Goal: Task Accomplishment & Management: Manage account settings

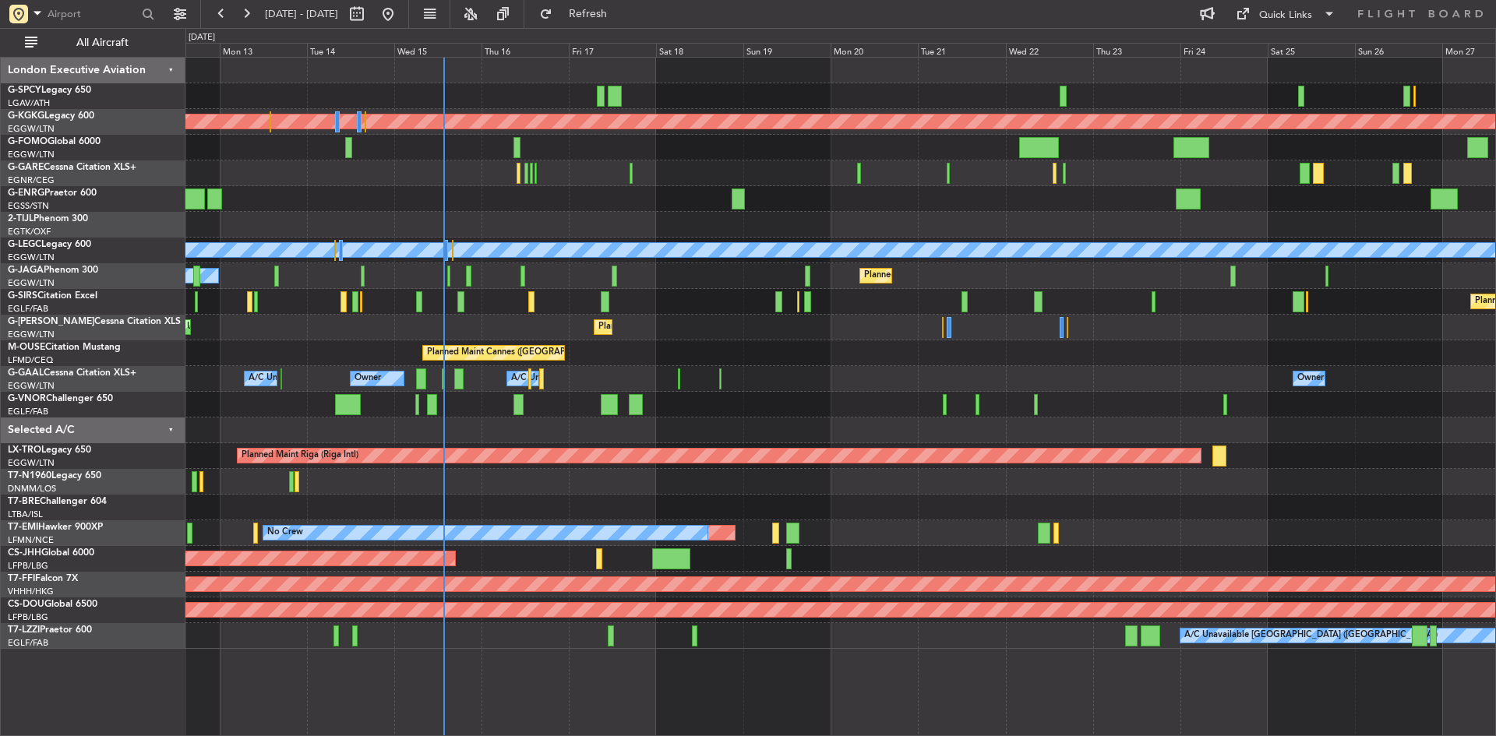
click at [715, 200] on div "Planned Maint Athens ([PERSON_NAME] Intl) Planned Maint [GEOGRAPHIC_DATA] ([GEO…" at bounding box center [839, 353] width 1309 height 591
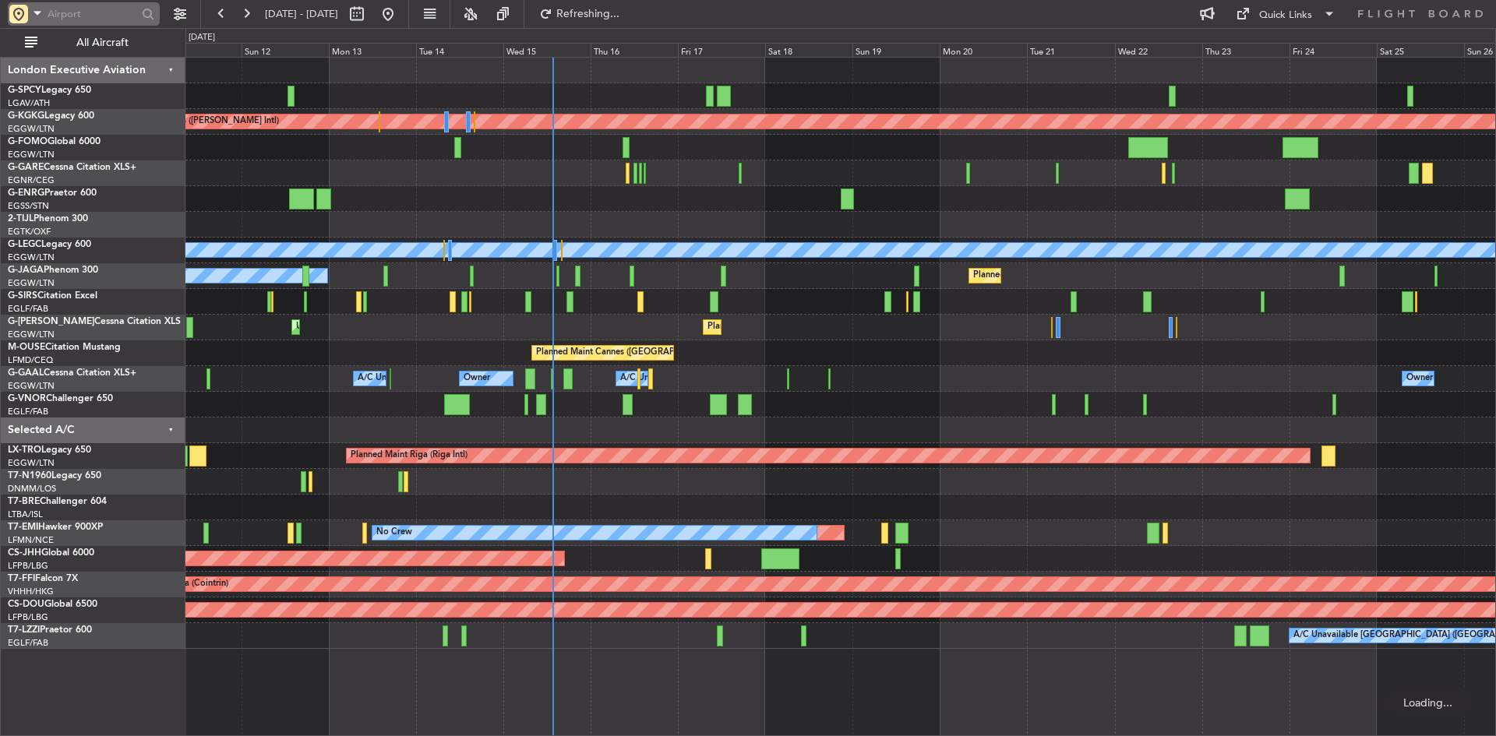
click at [12, 14] on div at bounding box center [18, 14] width 19 height 19
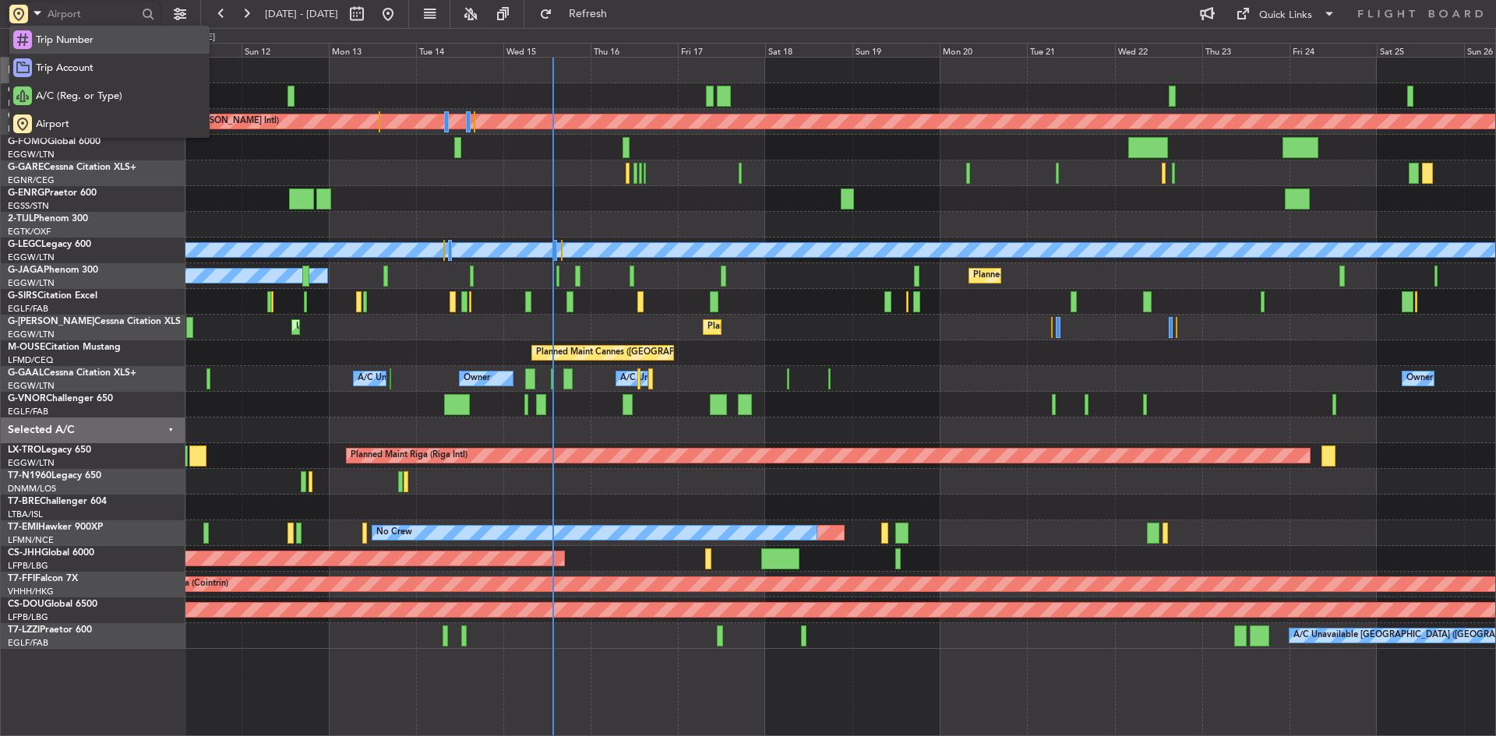
click at [65, 40] on span "Trip Number" at bounding box center [65, 41] width 58 height 16
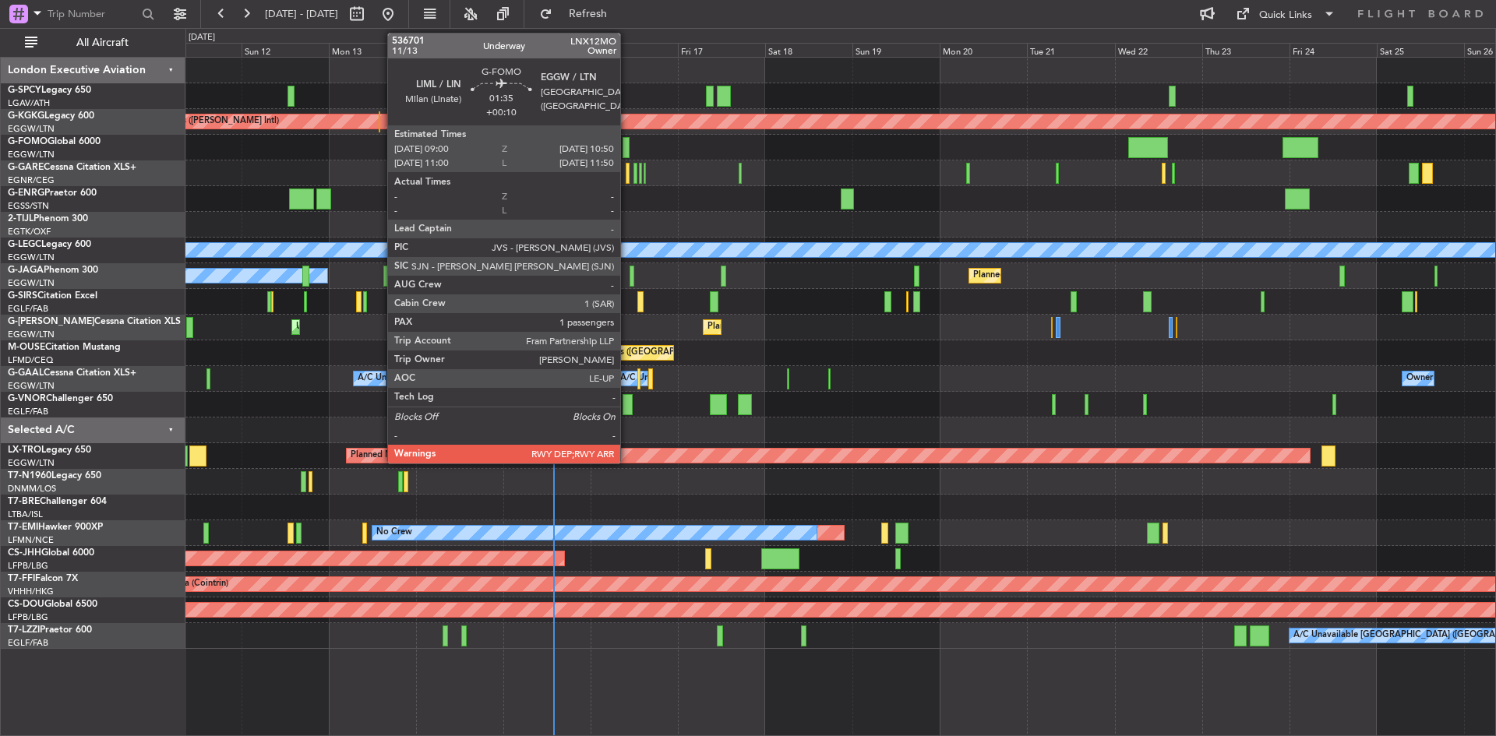
click at [627, 146] on div at bounding box center [625, 147] width 7 height 21
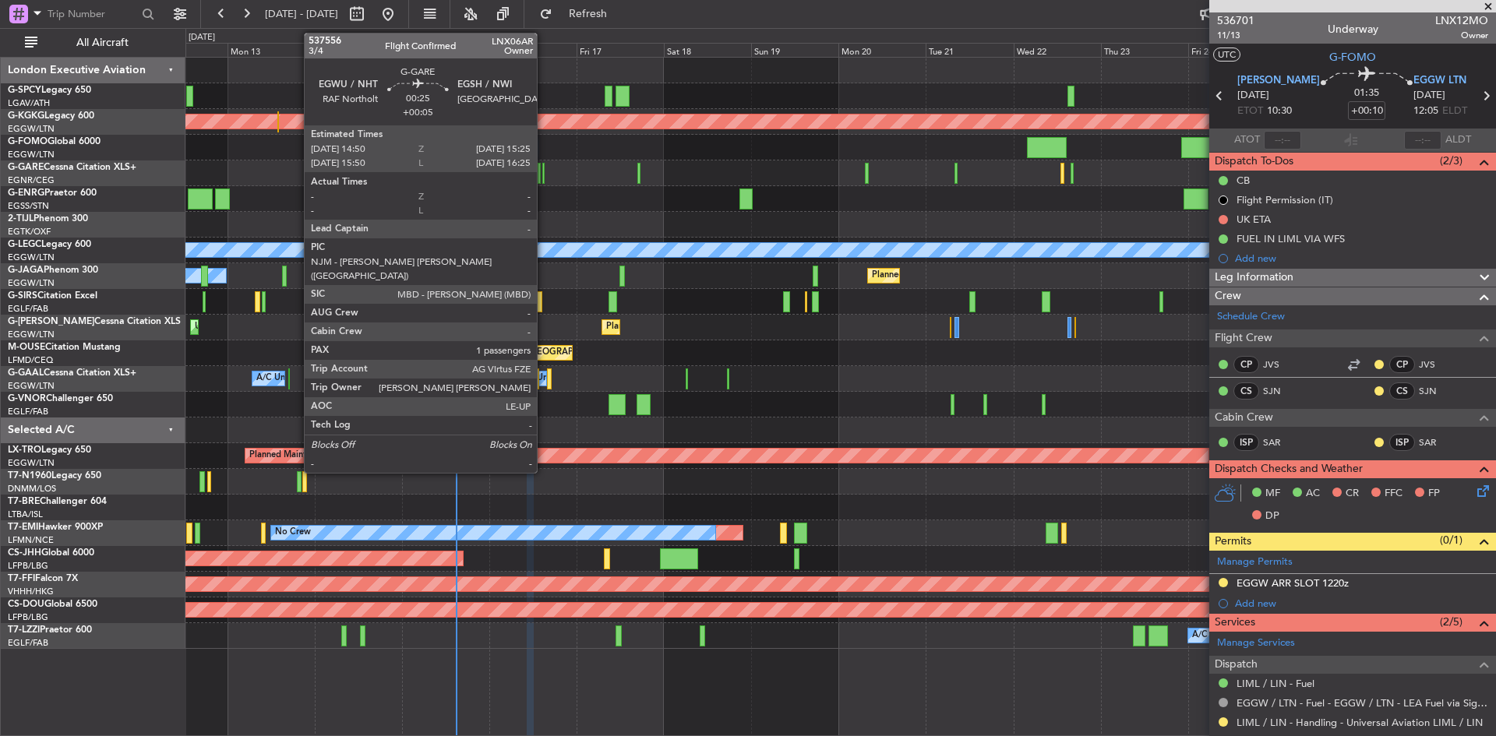
click at [544, 176] on div at bounding box center [543, 173] width 2 height 21
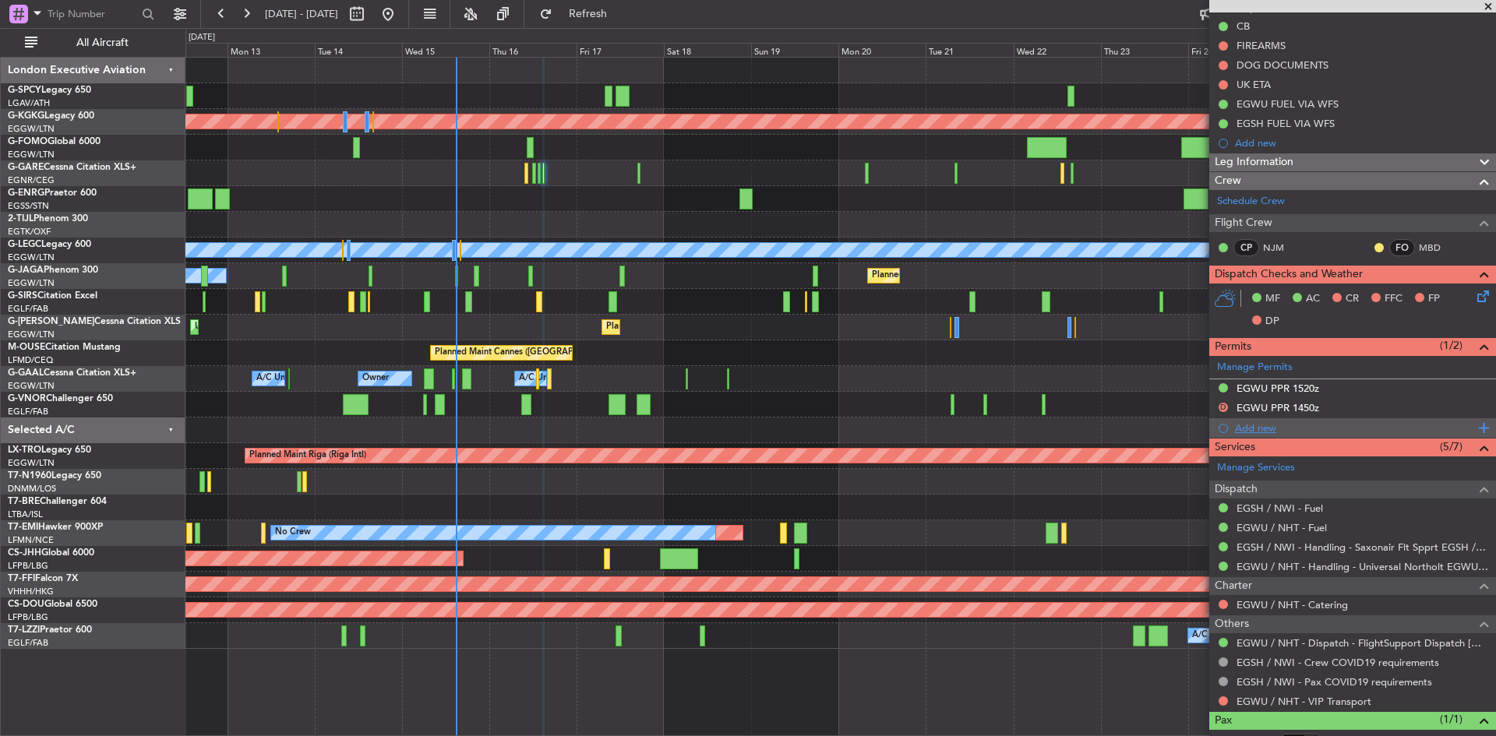
scroll to position [247, 0]
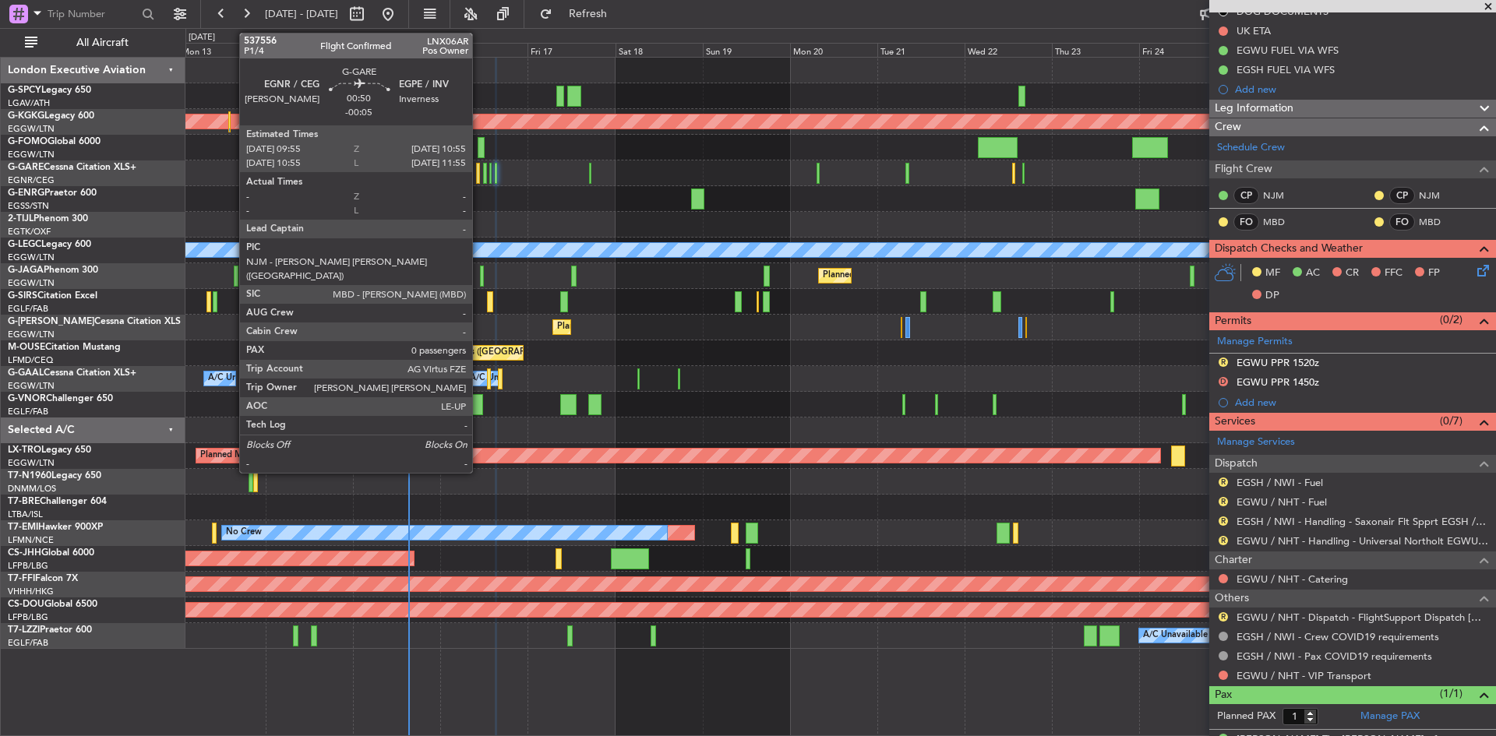
click at [479, 177] on div at bounding box center [478, 173] width 4 height 21
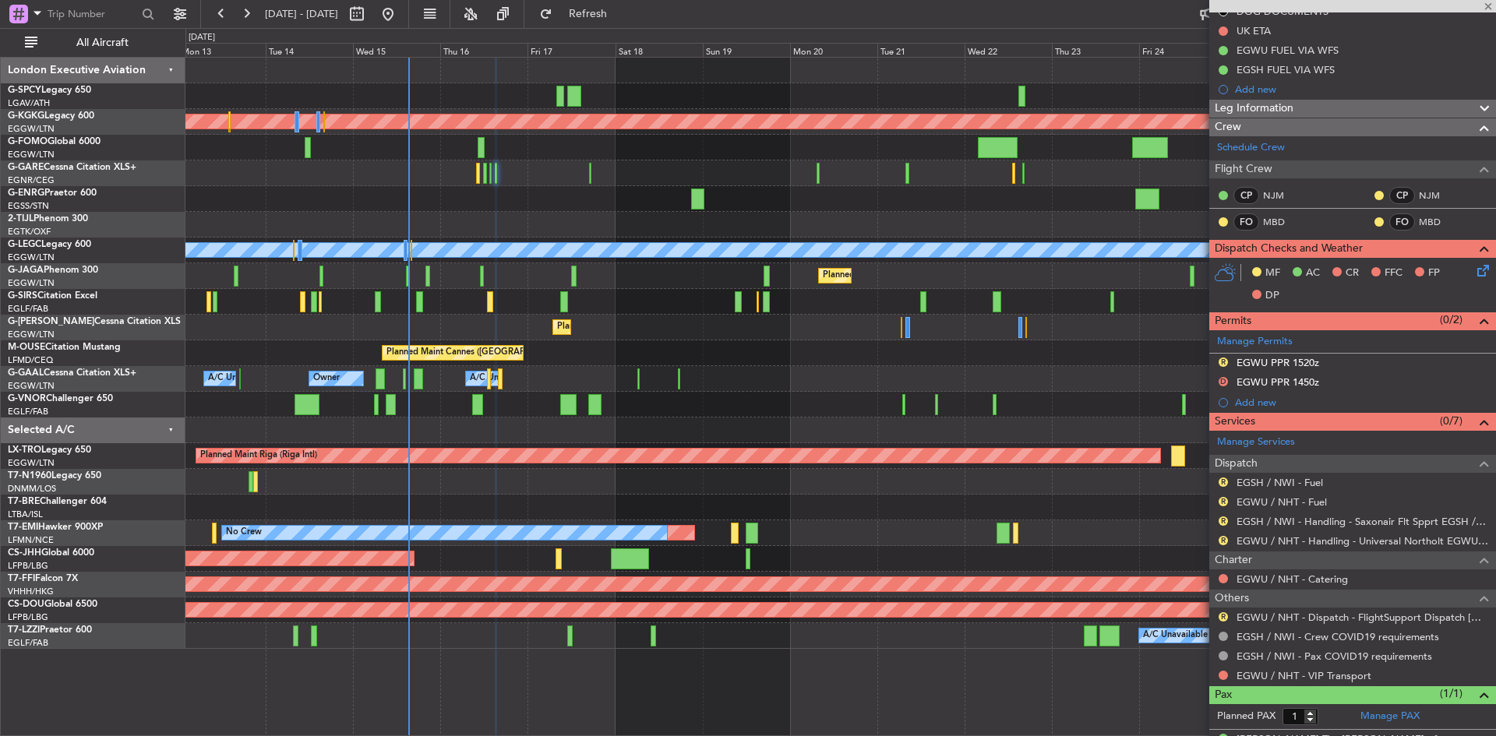
type input "-00:05"
type input "0"
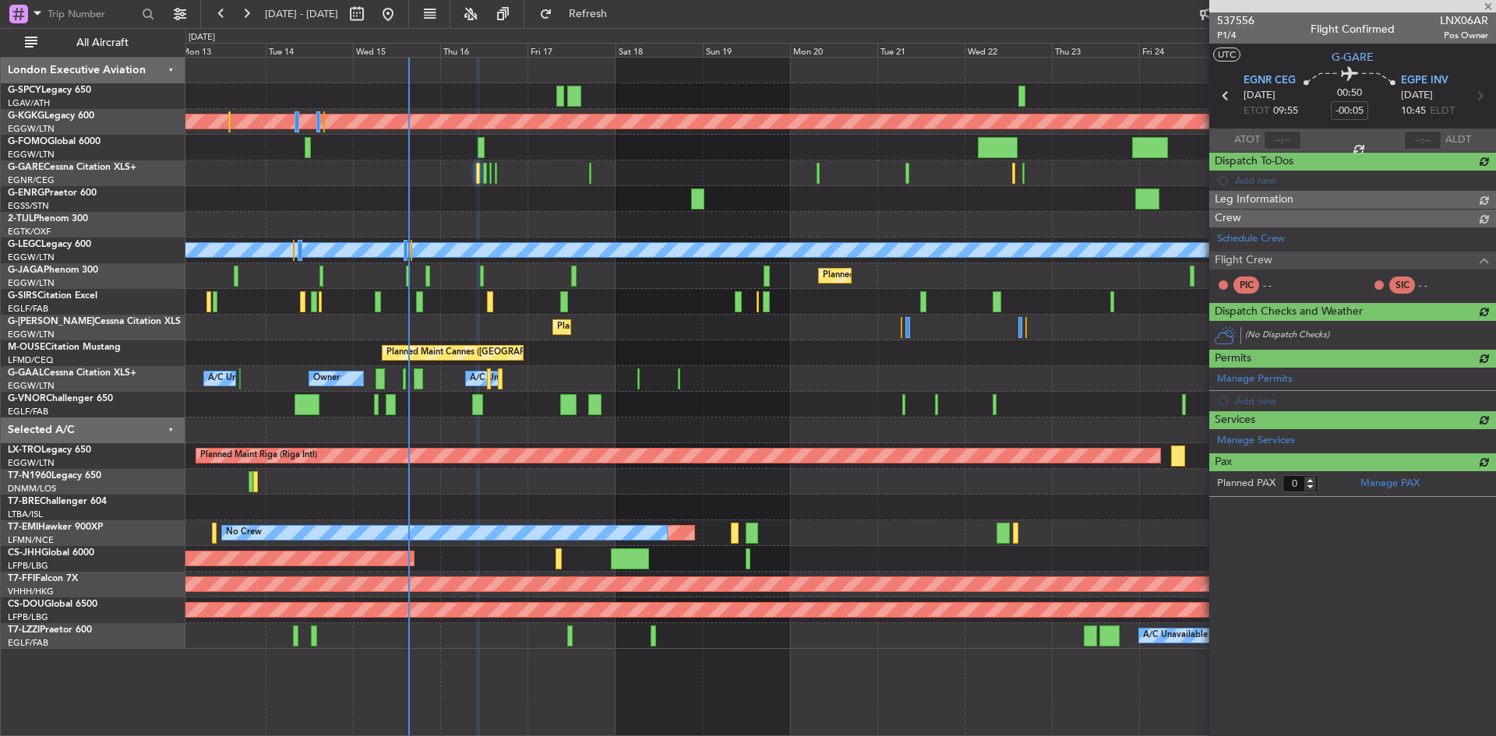
scroll to position [0, 0]
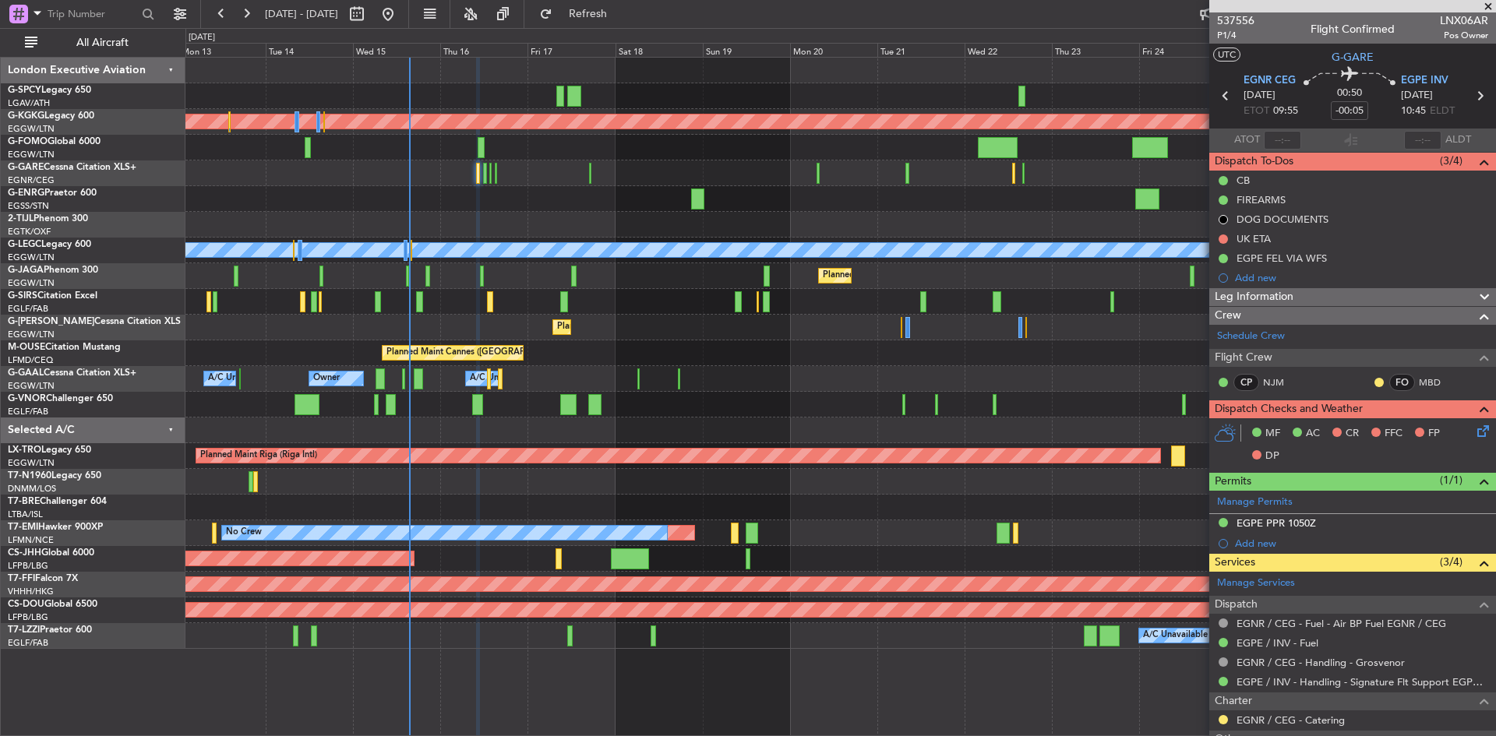
click at [1487, 4] on span at bounding box center [1488, 7] width 16 height 14
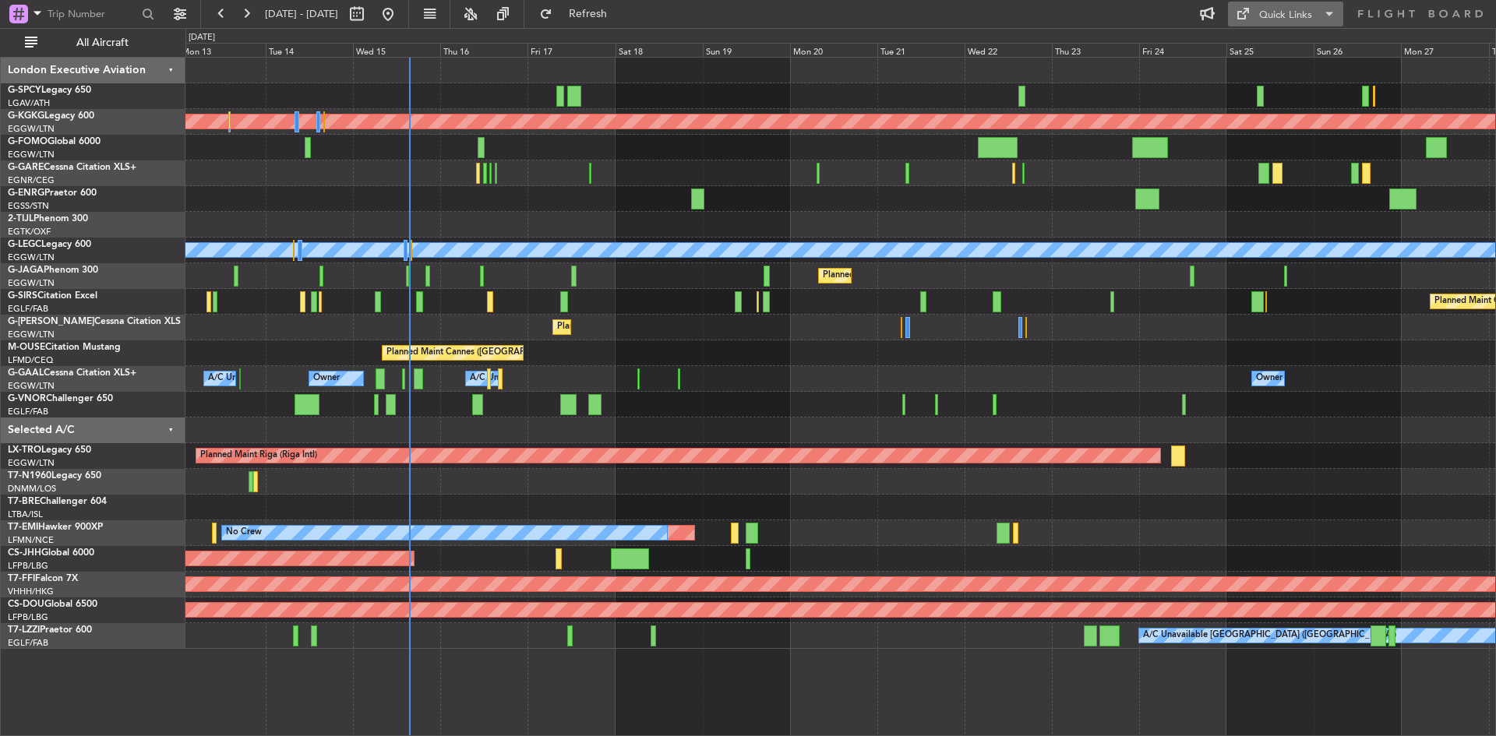
click at [1255, 10] on button "Quick Links" at bounding box center [1285, 14] width 115 height 25
click at [1281, 97] on button "Crew Board" at bounding box center [1286, 88] width 117 height 37
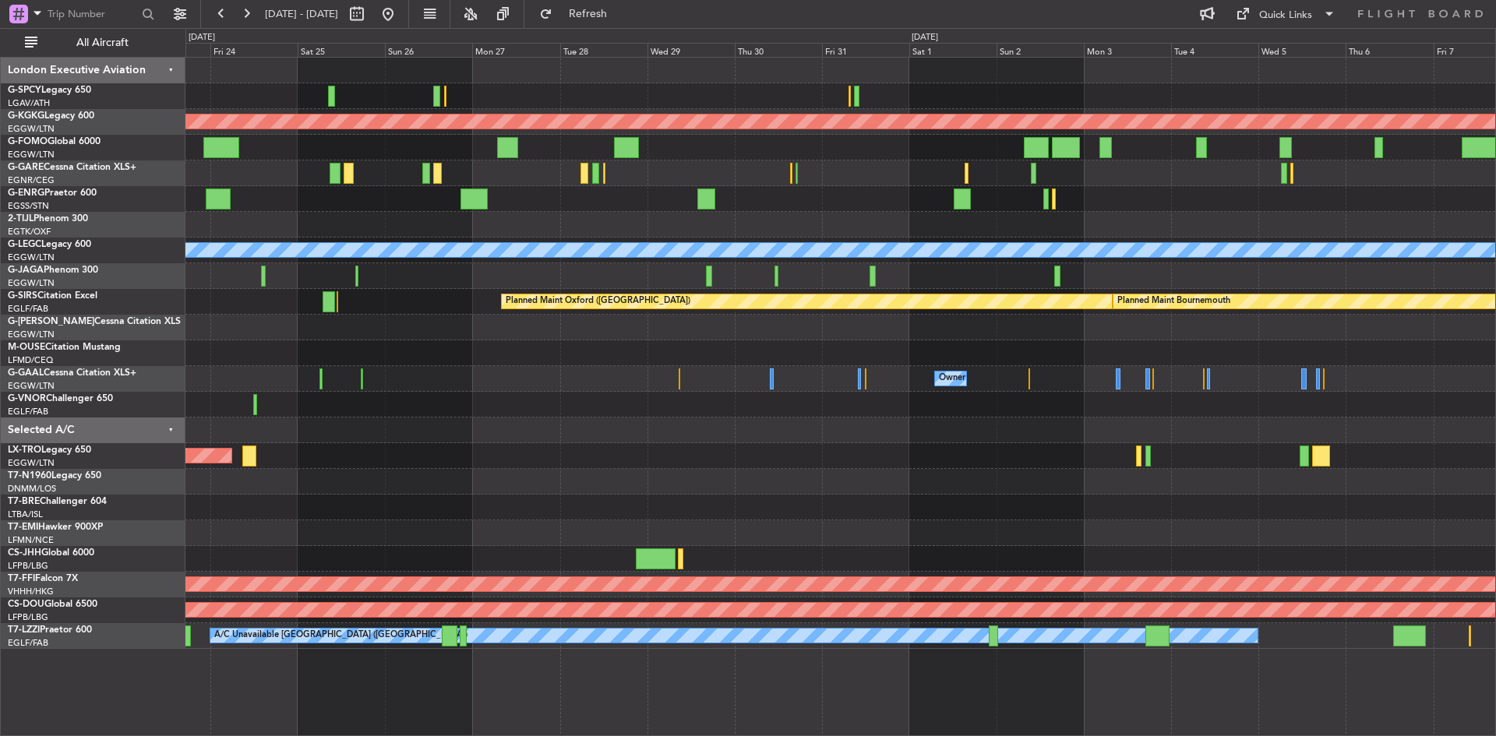
click at [72, 454] on div "Planned Maint Athens (Eleftherios Venizelos Intl) Planned Maint London (Stanste…" at bounding box center [748, 382] width 1496 height 708
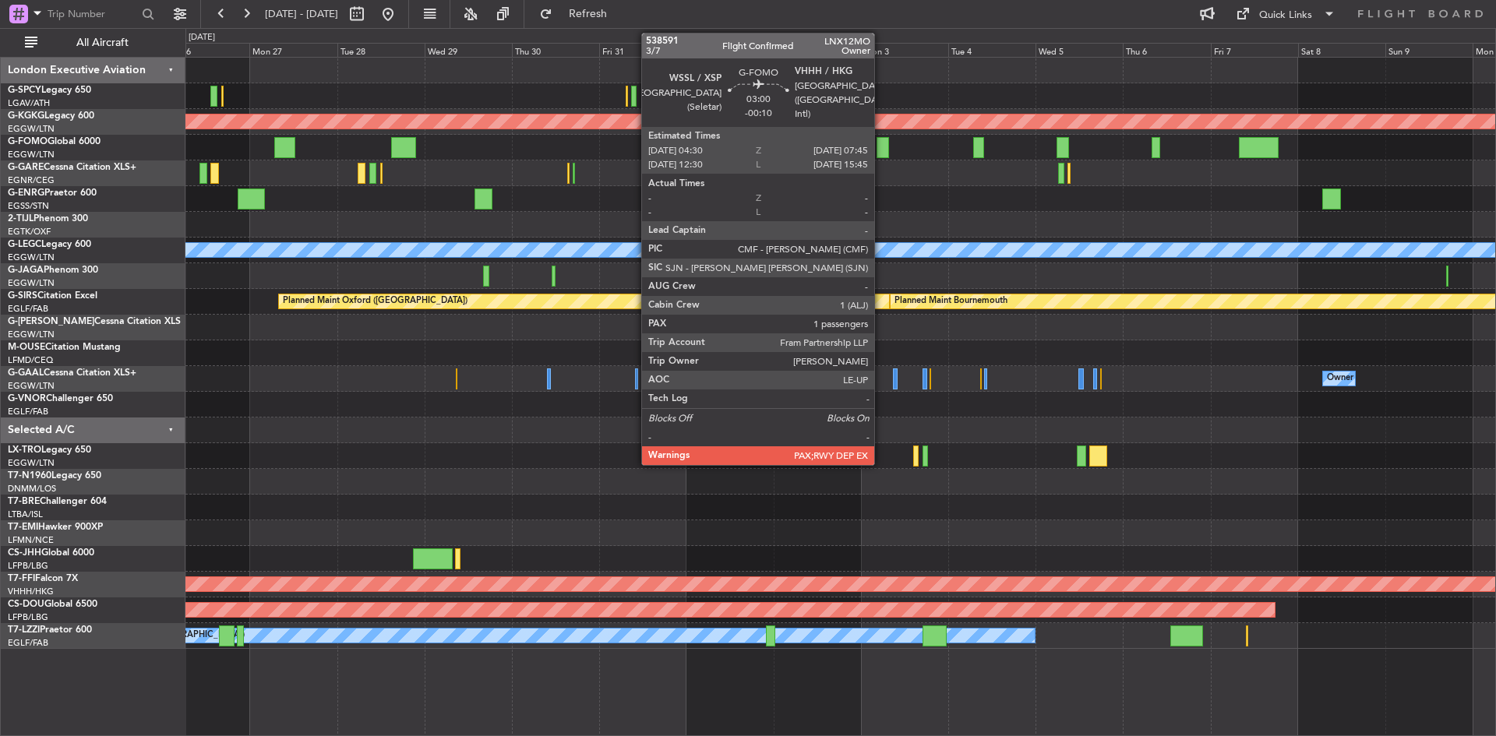
click at [881, 146] on div at bounding box center [882, 147] width 12 height 21
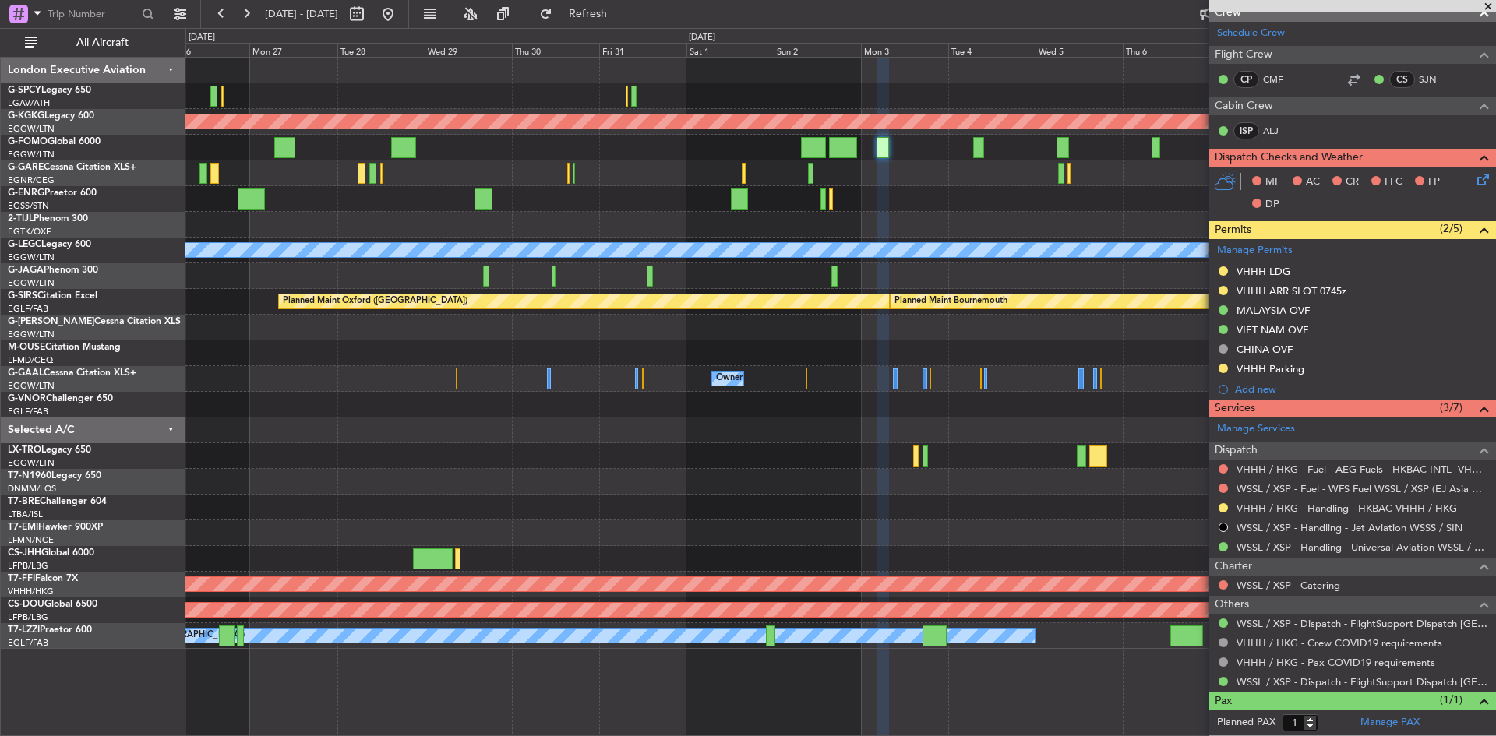
scroll to position [337, 0]
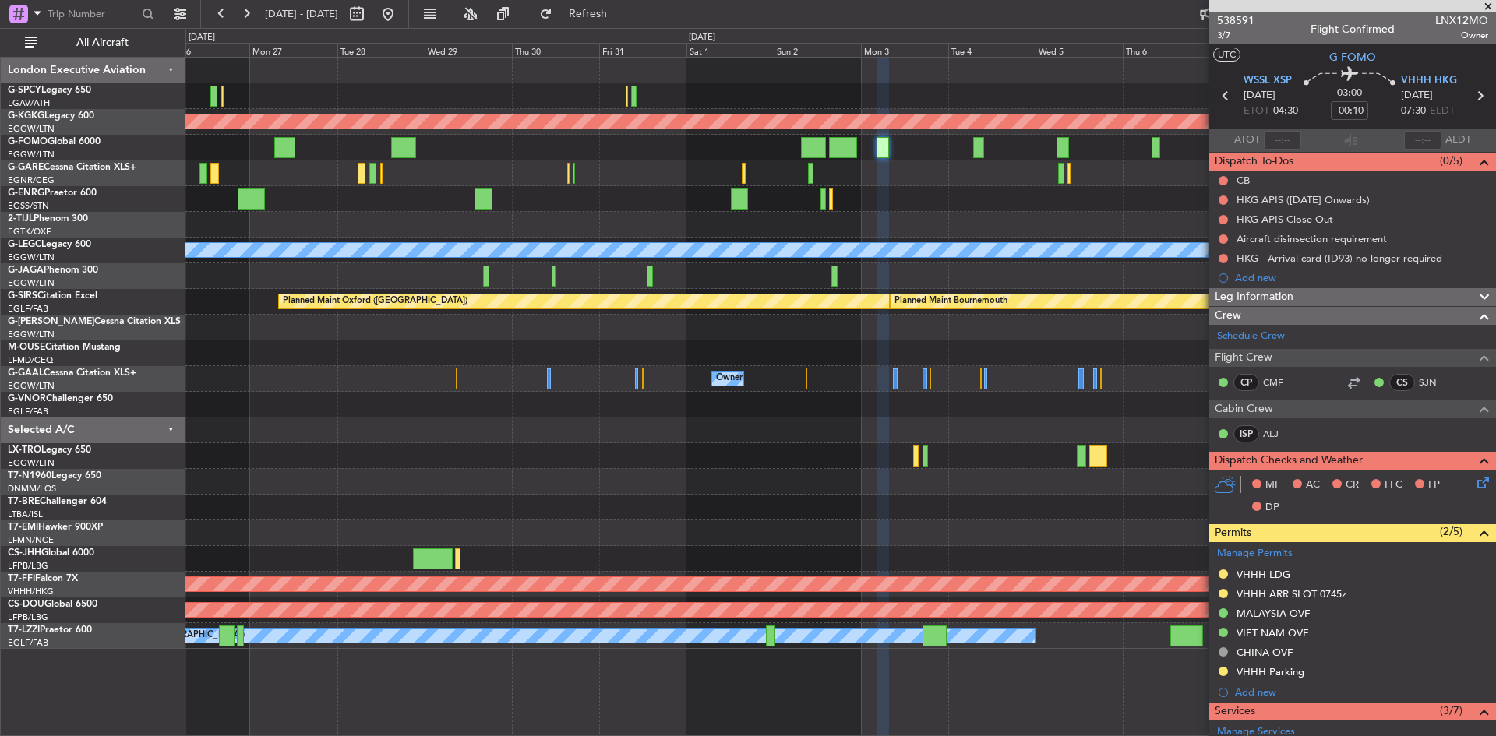
scroll to position [337, 0]
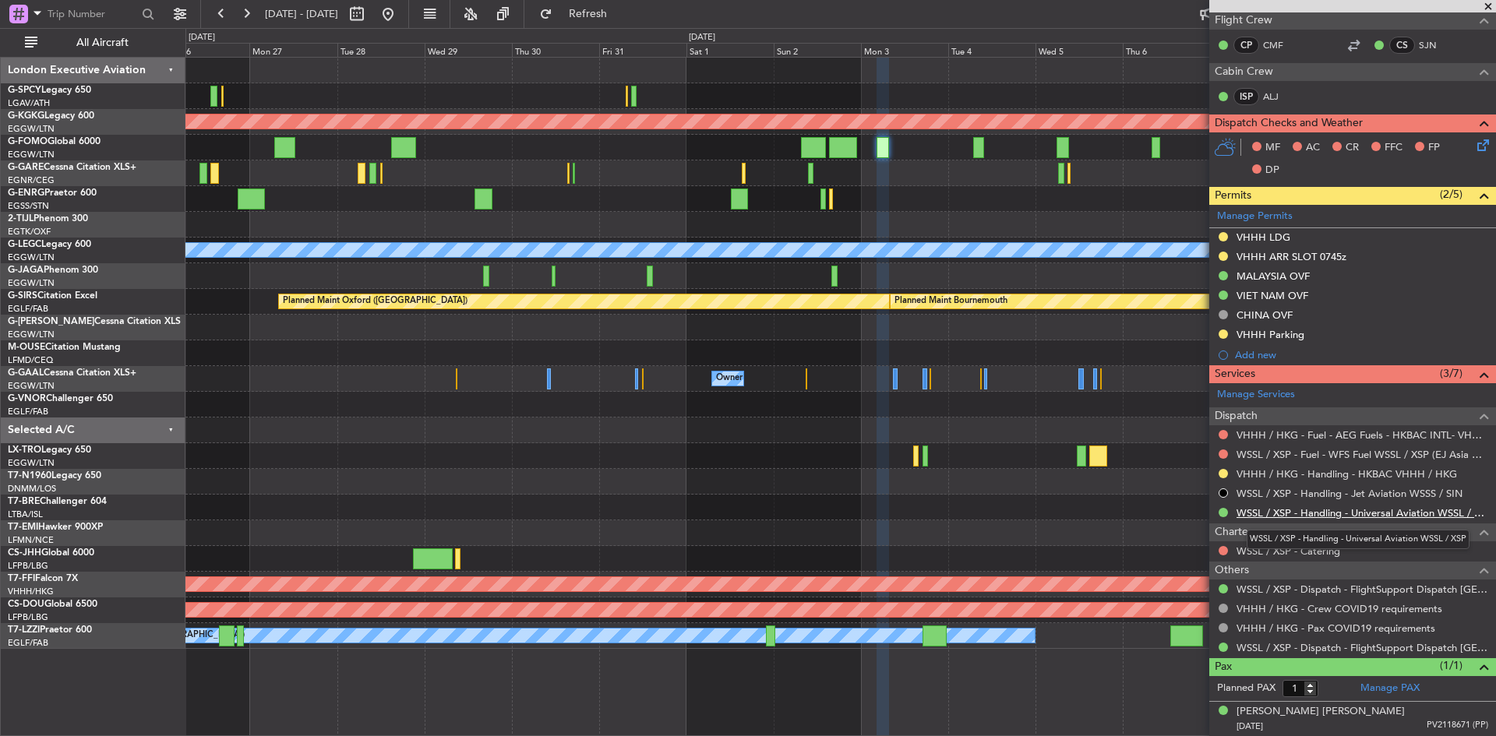
click at [1319, 509] on link "WSSL / XSP - Handling - Universal Aviation WSSL / XSP" at bounding box center [1362, 512] width 252 height 13
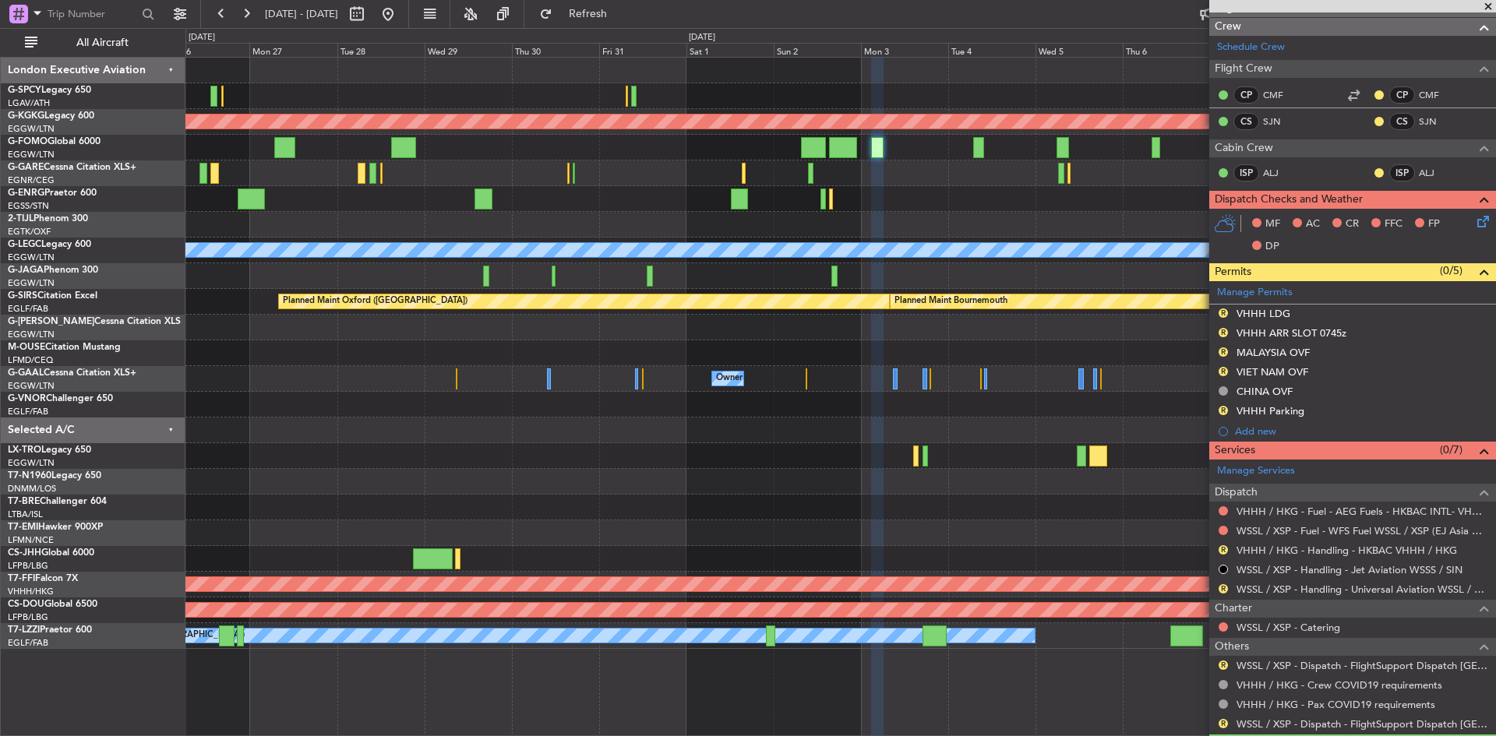
scroll to position [365, 0]
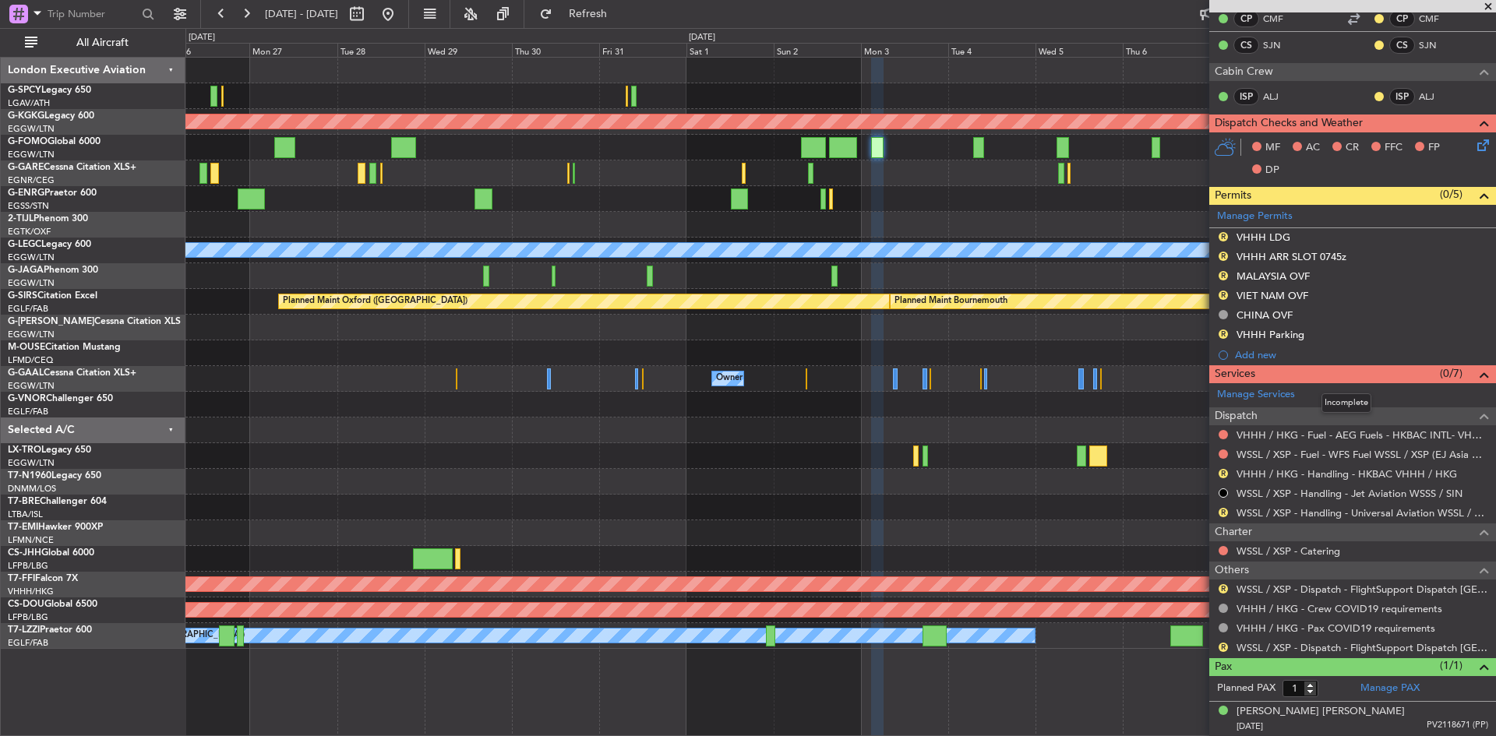
click at [1351, 368] on div "Services (0/7)" at bounding box center [1352, 374] width 287 height 18
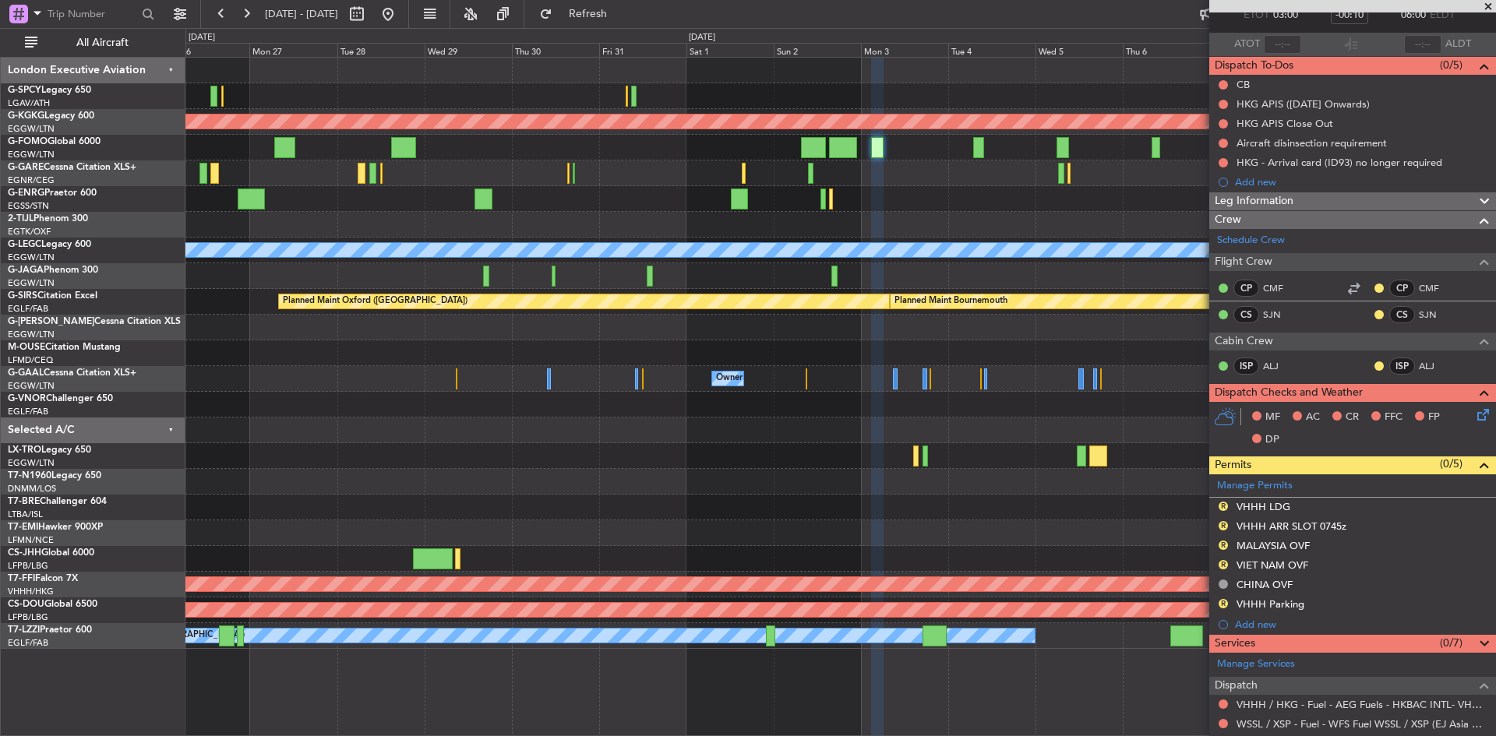
scroll to position [91, 0]
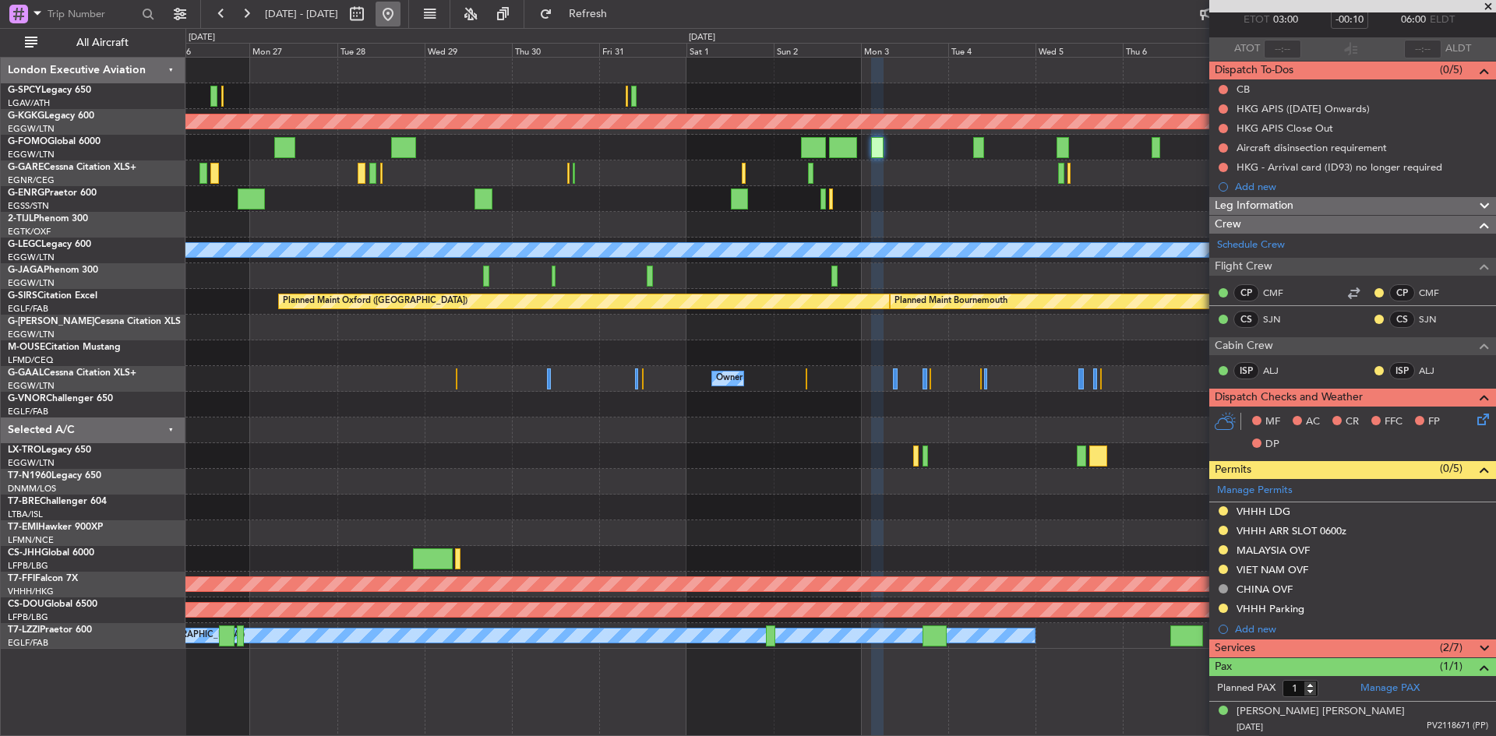
click at [400, 10] on button at bounding box center [387, 14] width 25 height 25
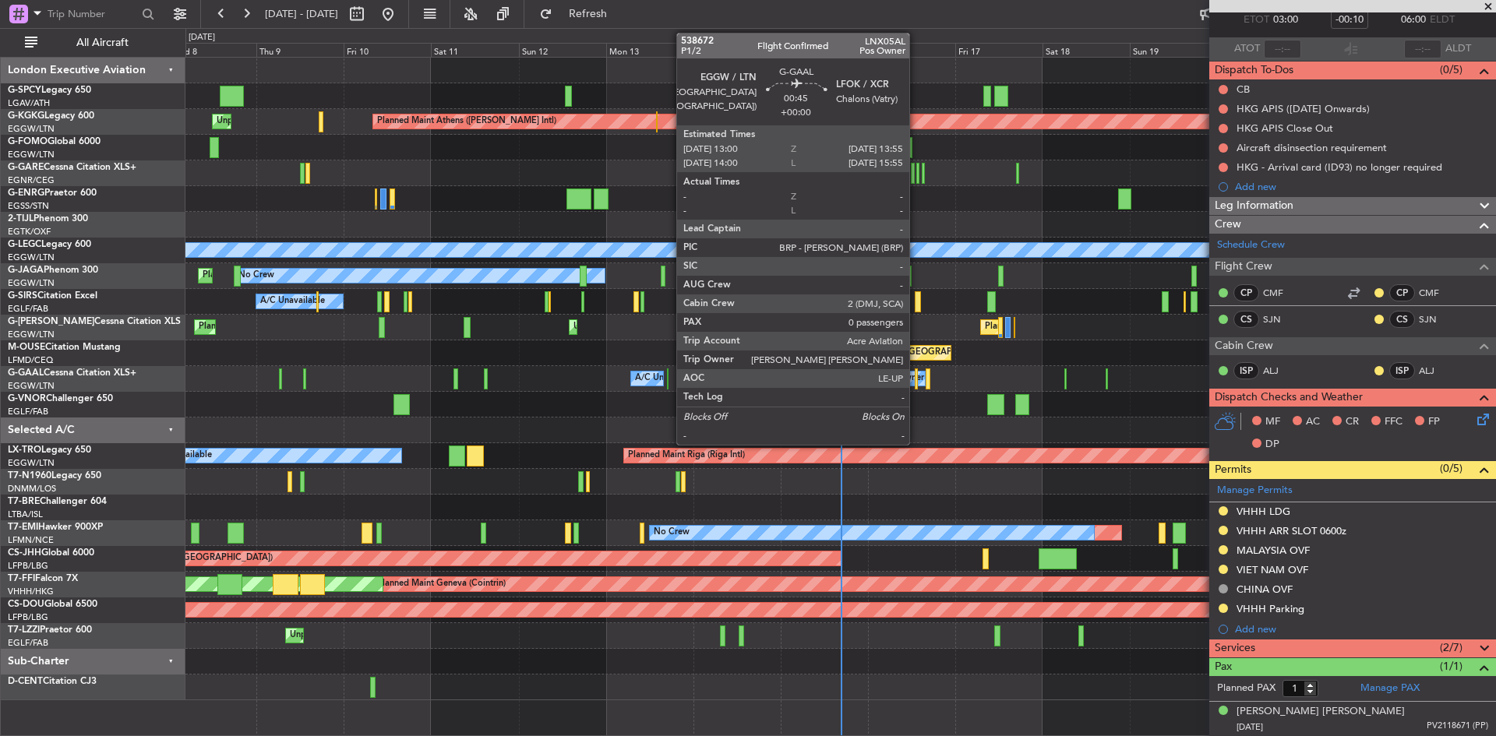
click at [916, 376] on div at bounding box center [916, 378] width 4 height 21
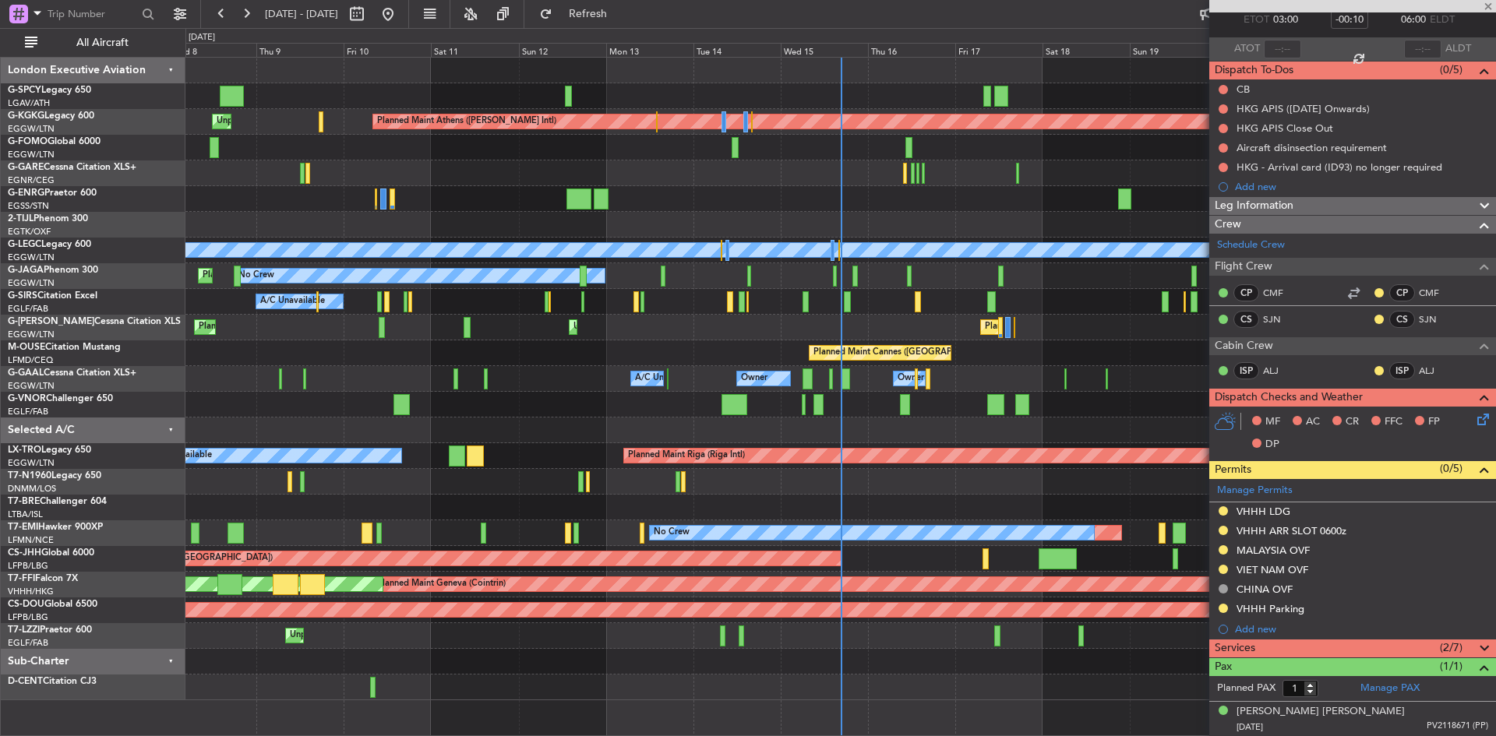
type input "0"
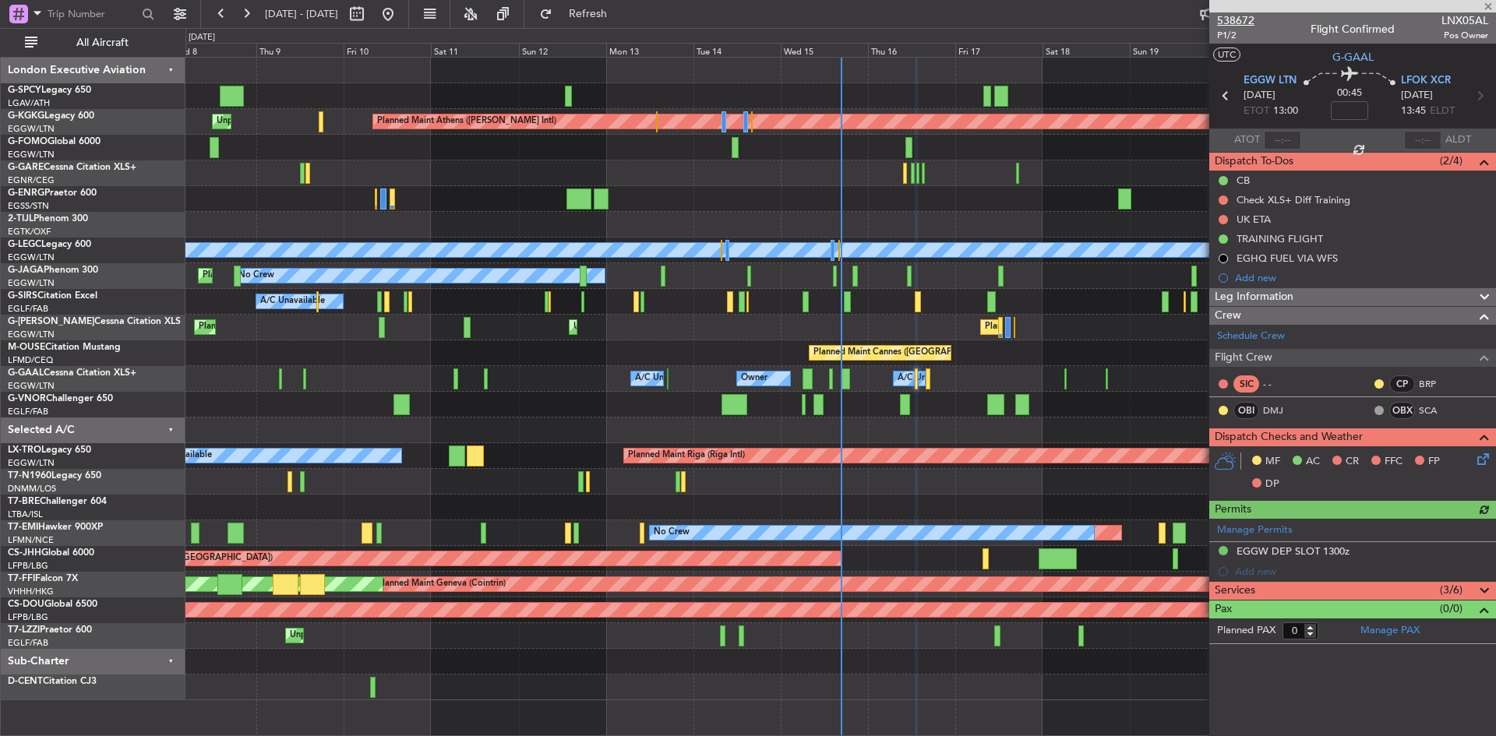
click at [1231, 19] on span "538672" at bounding box center [1235, 20] width 37 height 16
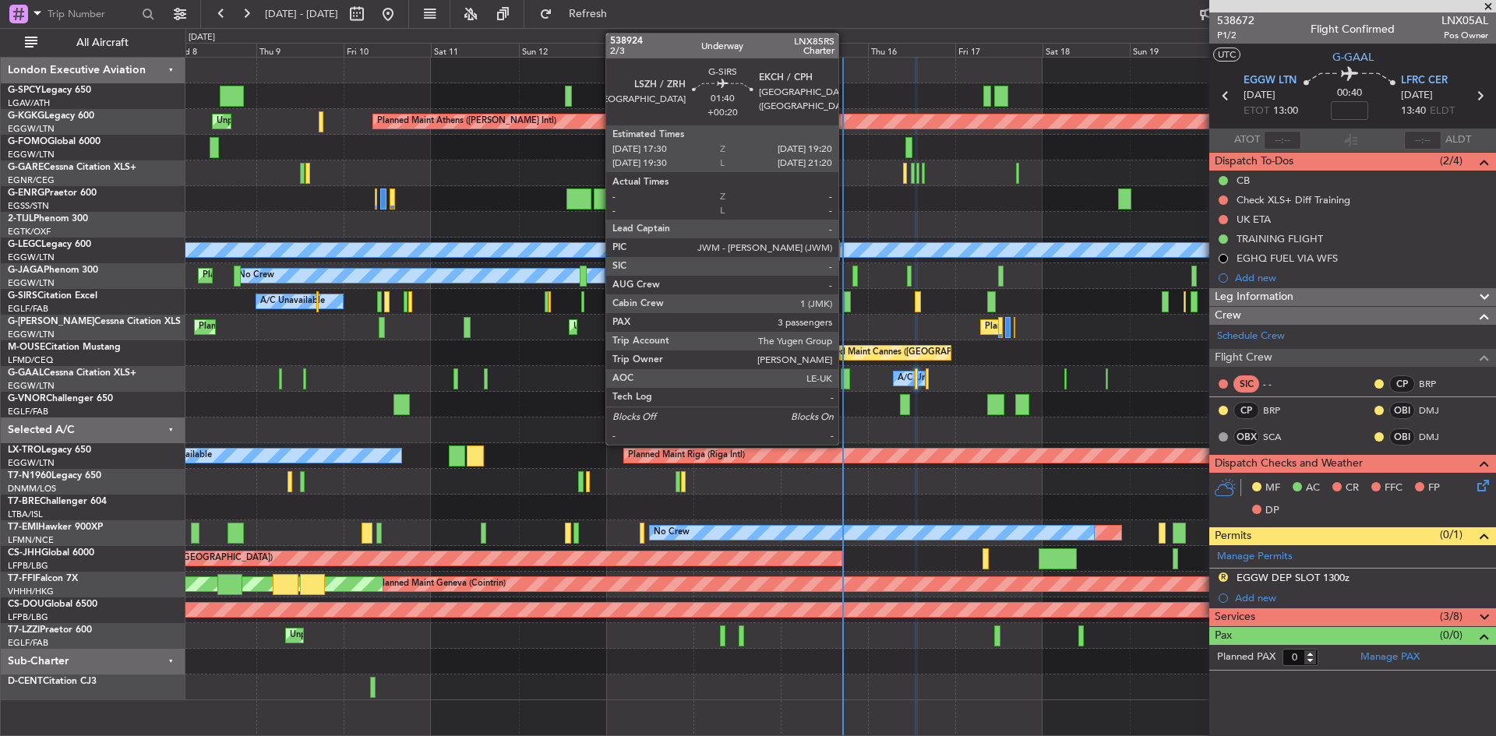
click at [845, 303] on div at bounding box center [847, 301] width 7 height 21
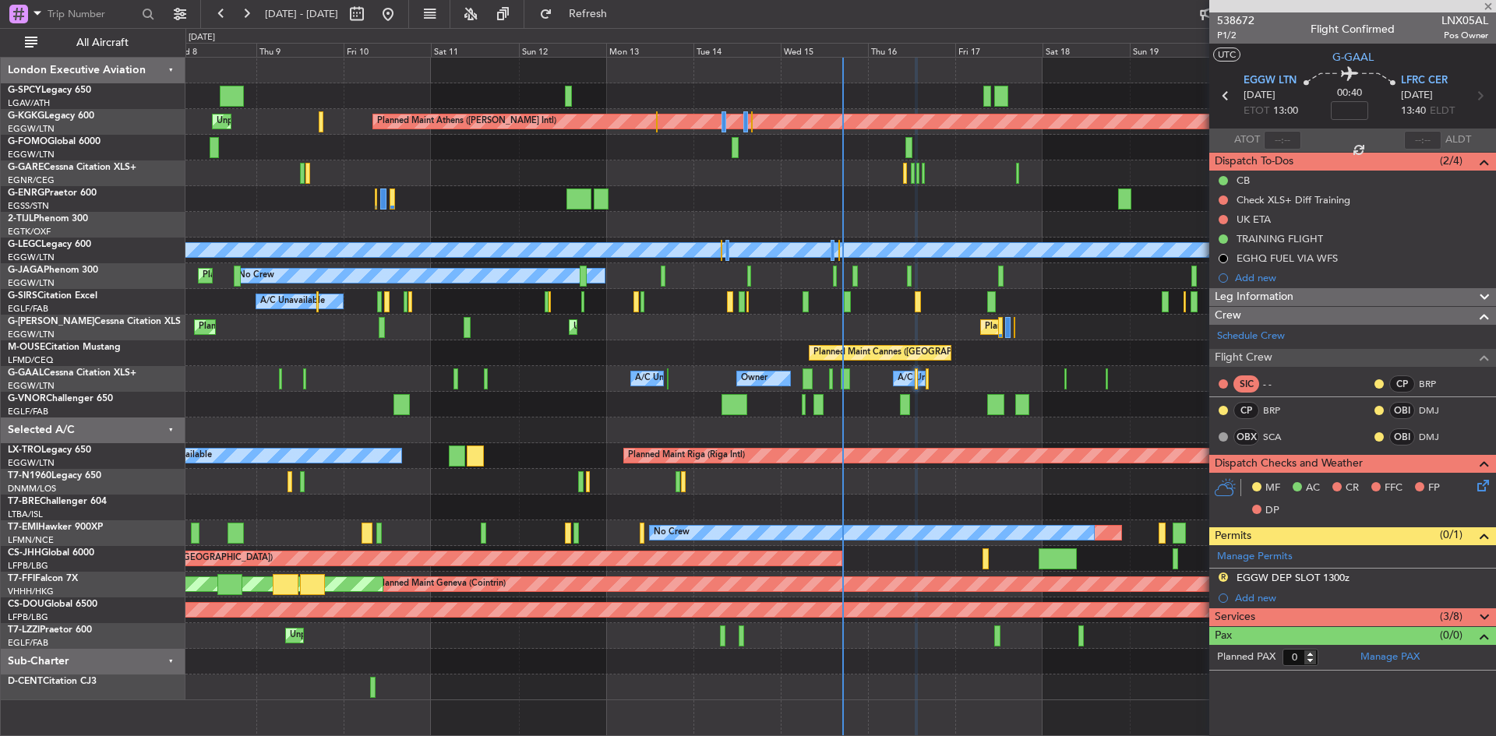
type input "+00:20"
type input "3"
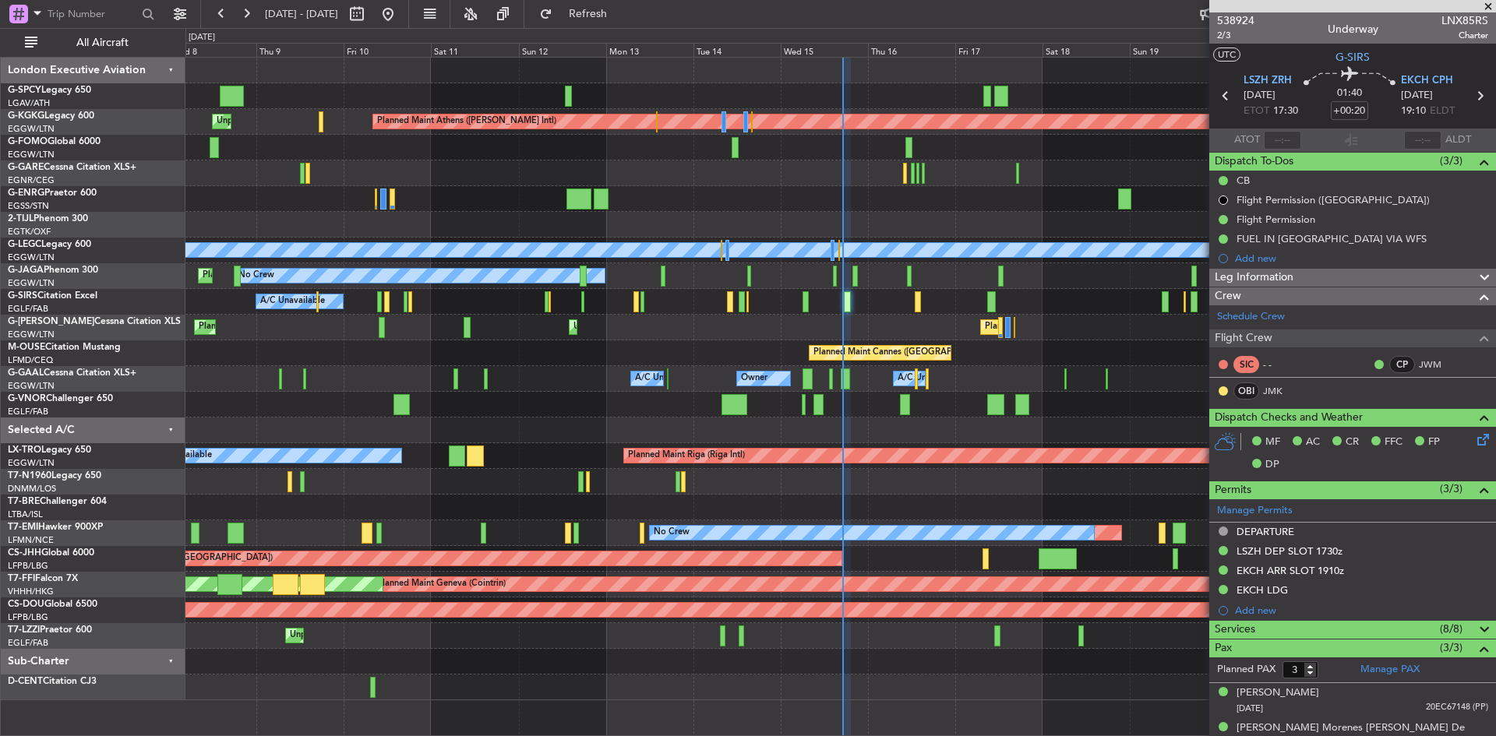
scroll to position [51, 0]
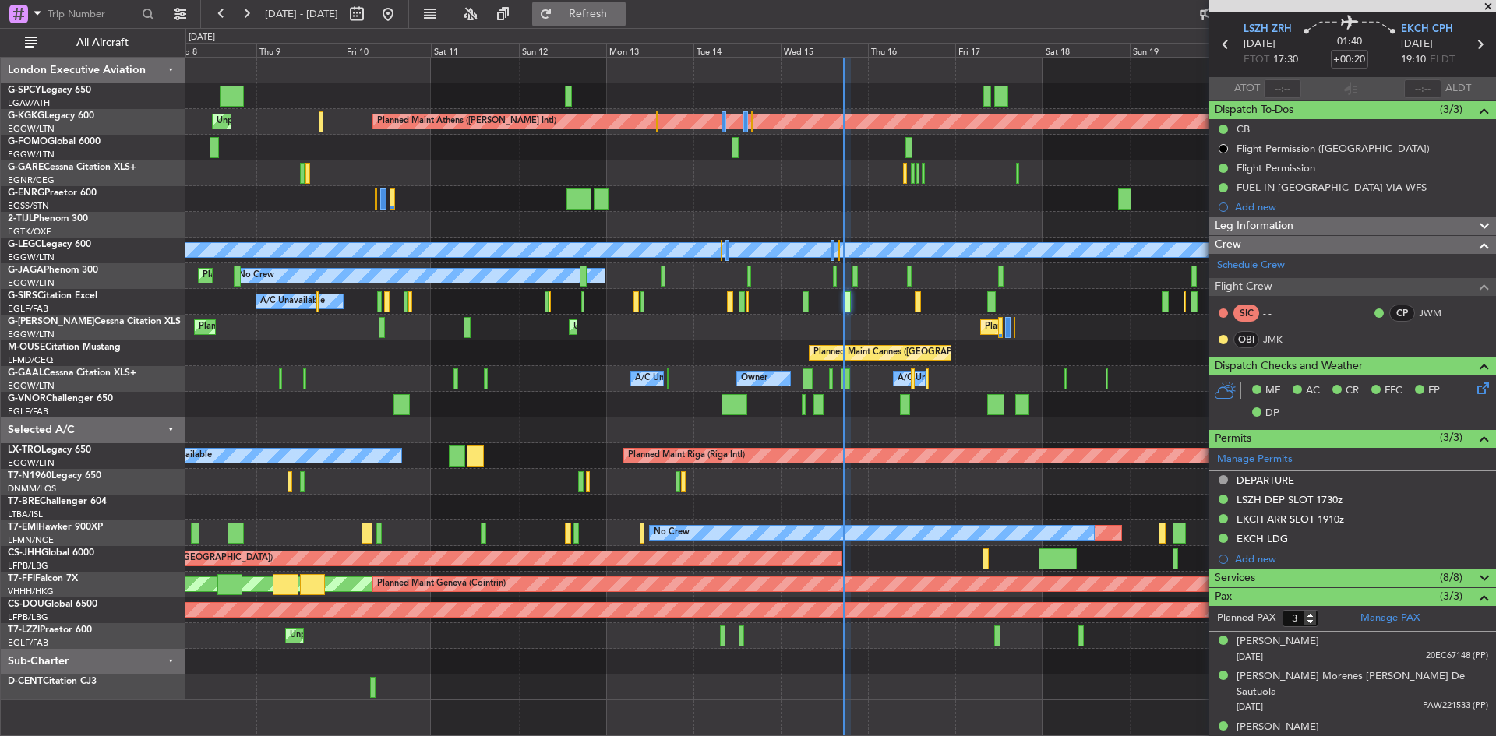
click at [621, 16] on span "Refresh" at bounding box center [587, 14] width 65 height 11
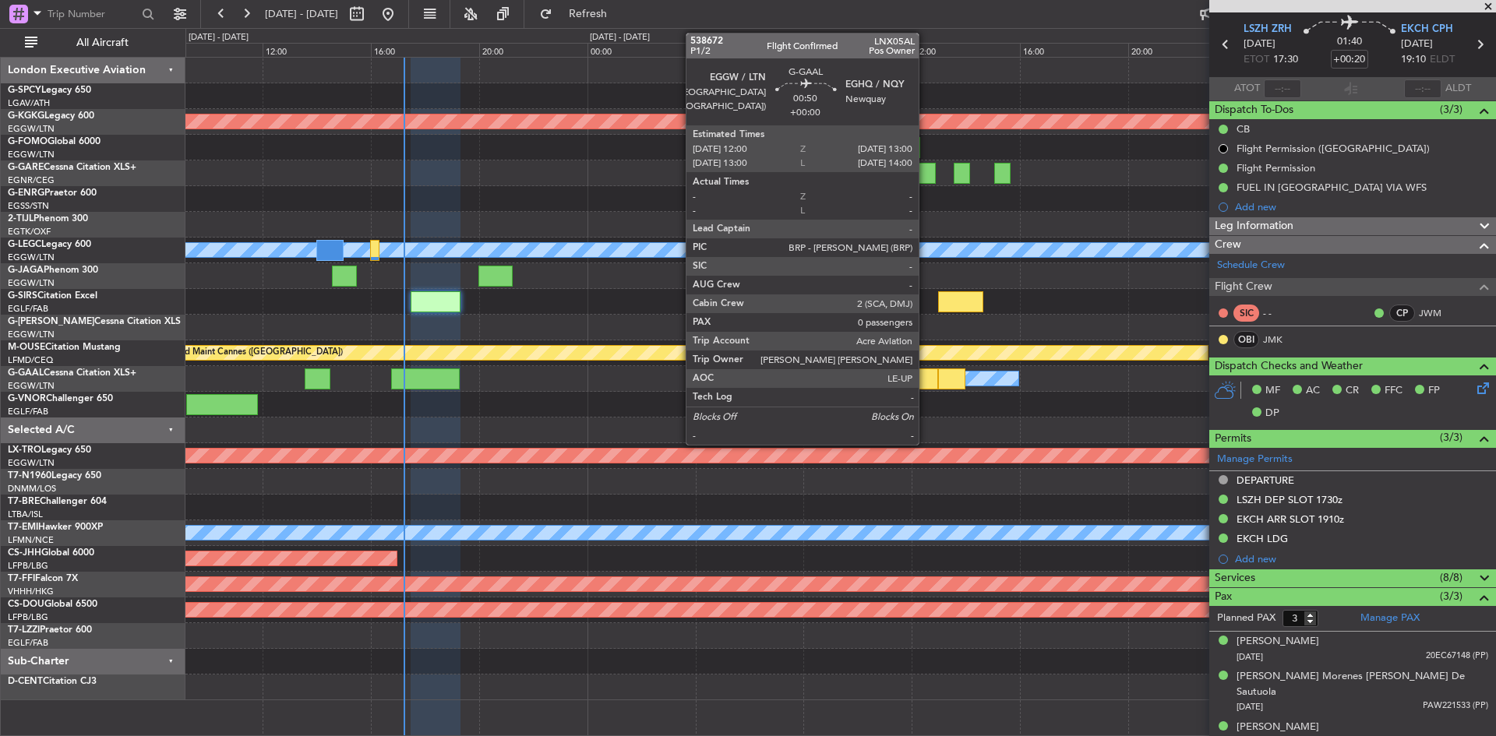
click at [925, 378] on div at bounding box center [924, 378] width 27 height 21
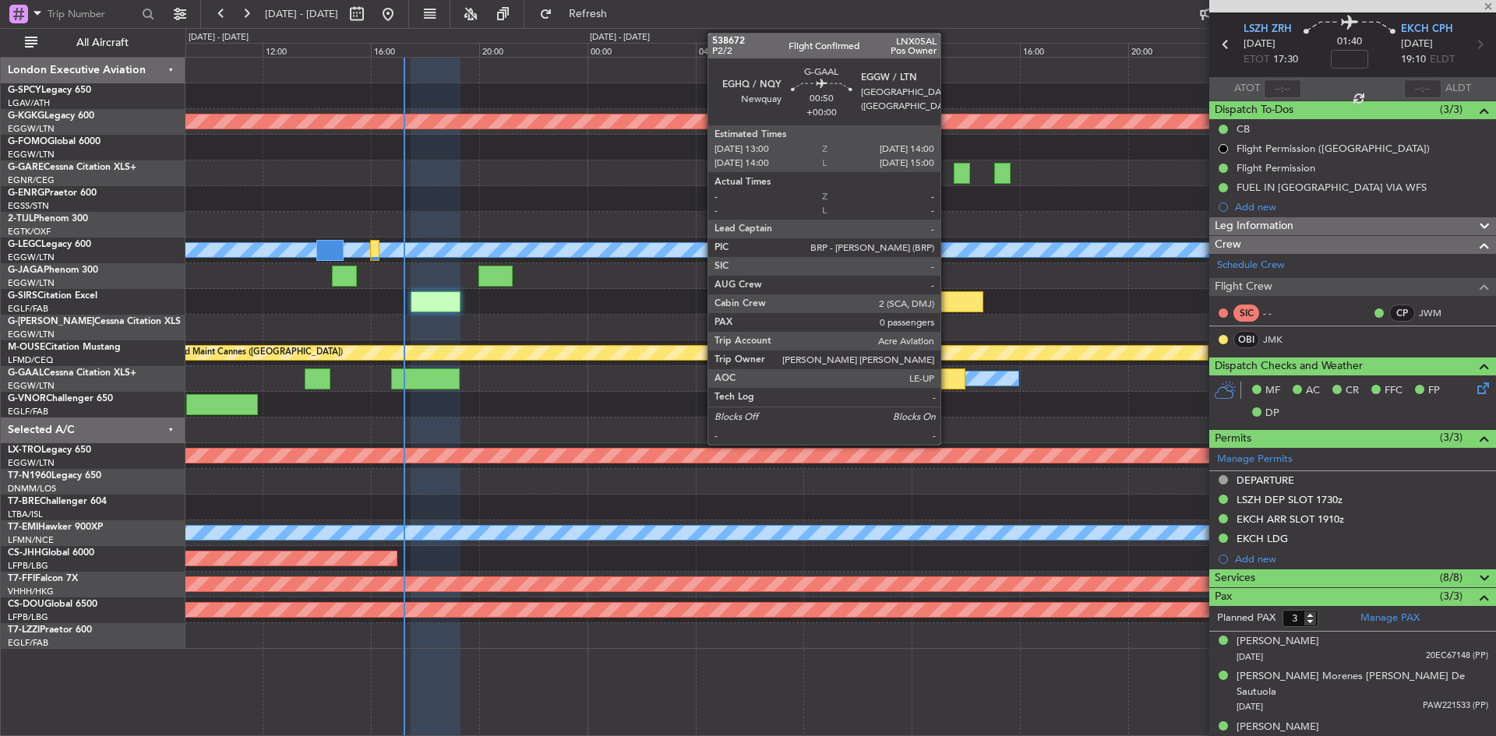
type input "0"
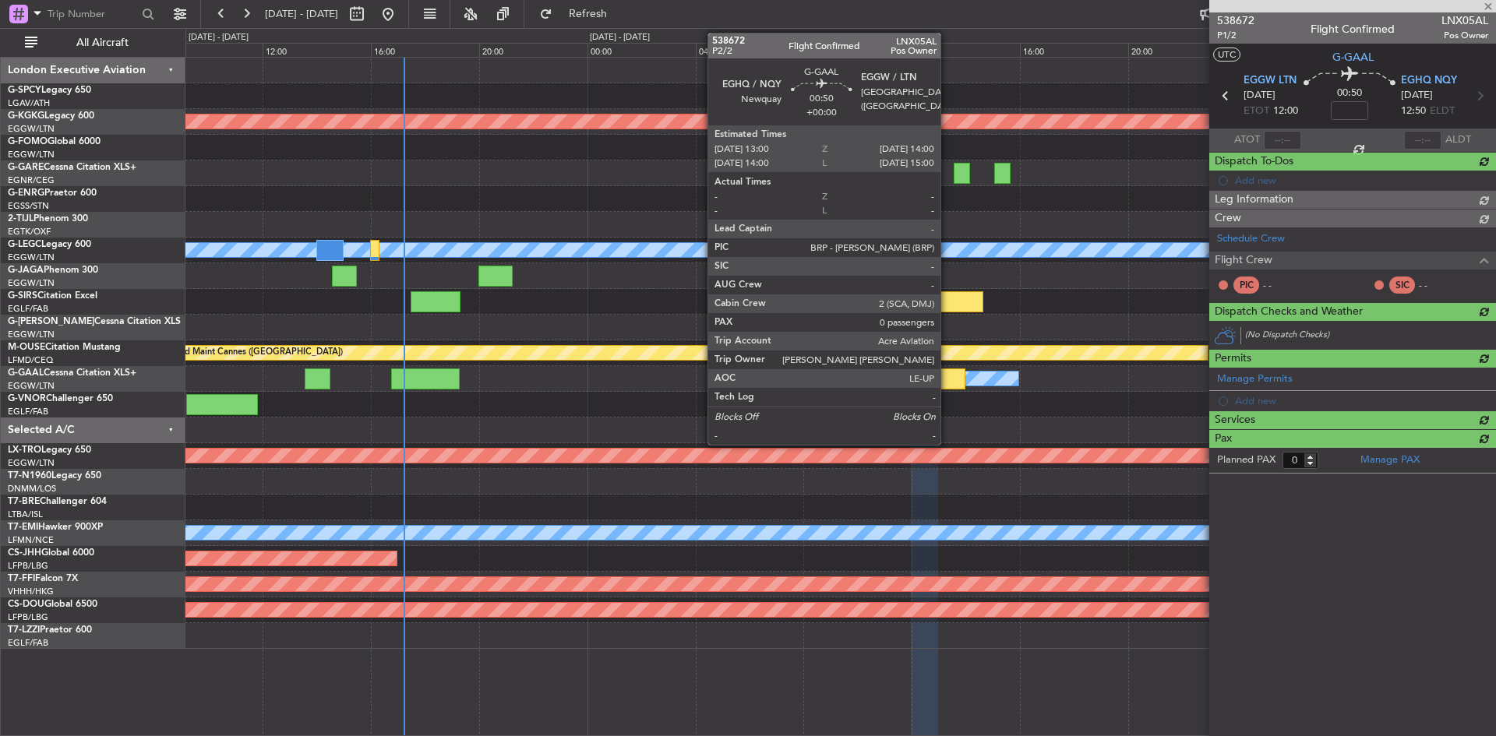
scroll to position [0, 0]
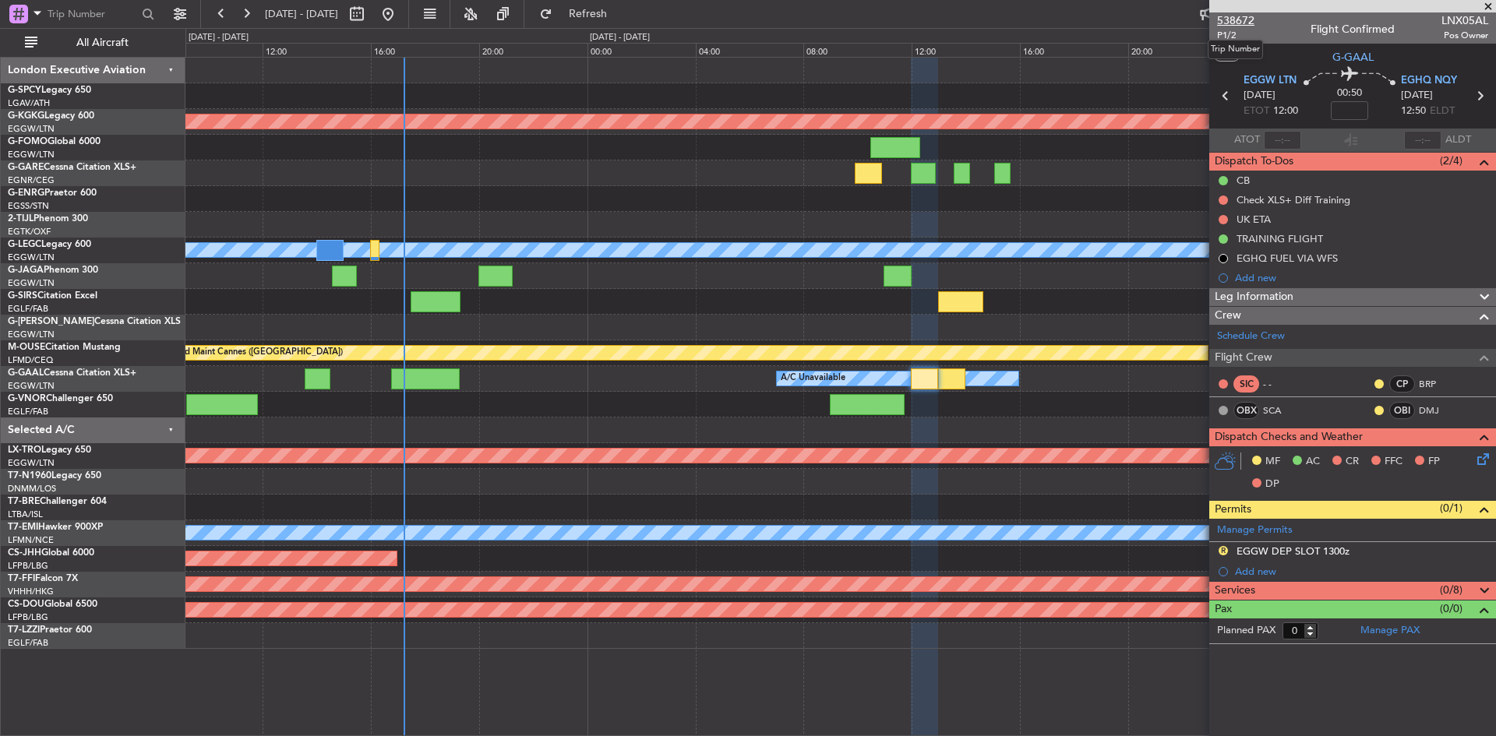
click at [1232, 20] on span "538672" at bounding box center [1235, 20] width 37 height 16
click at [621, 14] on span "Refresh" at bounding box center [587, 14] width 65 height 11
click at [1489, 592] on span at bounding box center [1484, 591] width 19 height 19
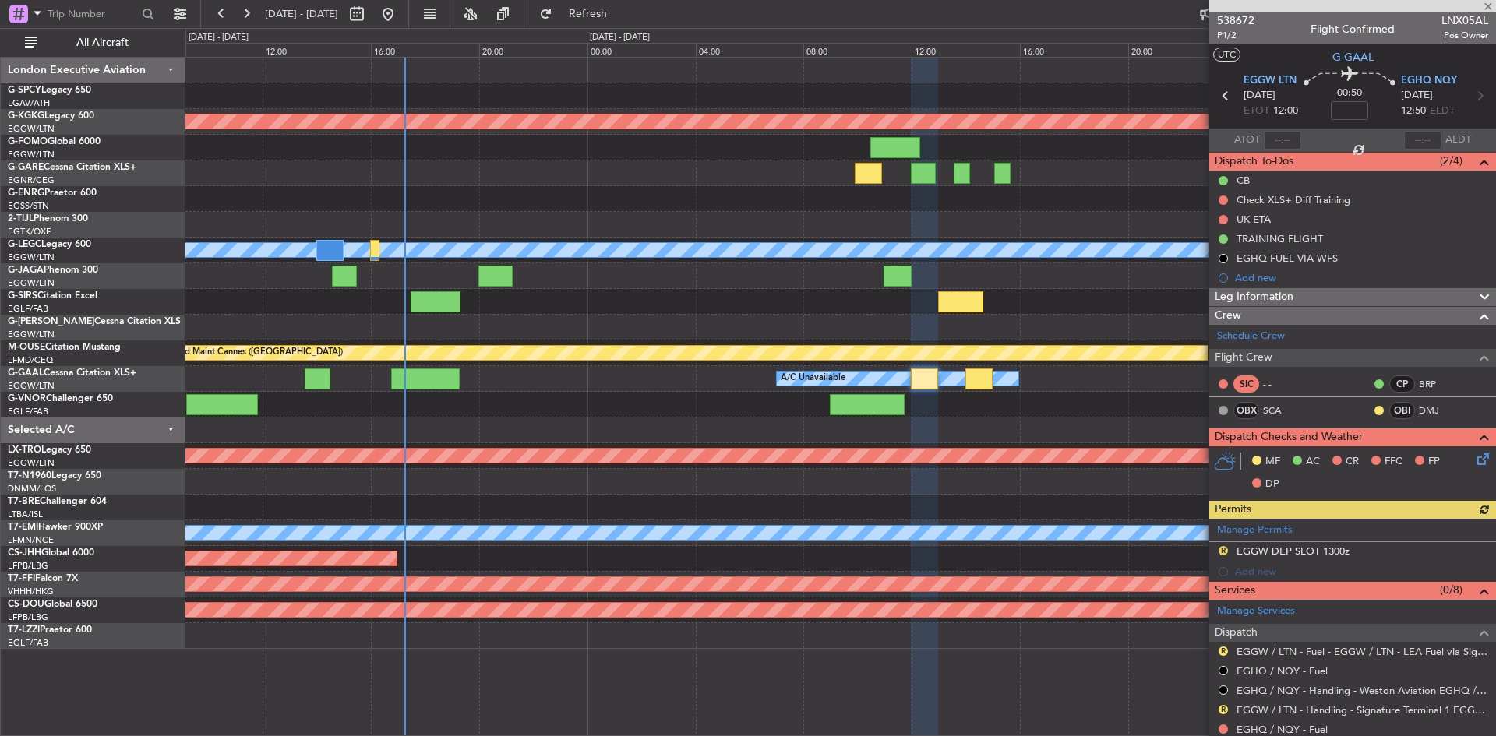
scroll to position [175, 0]
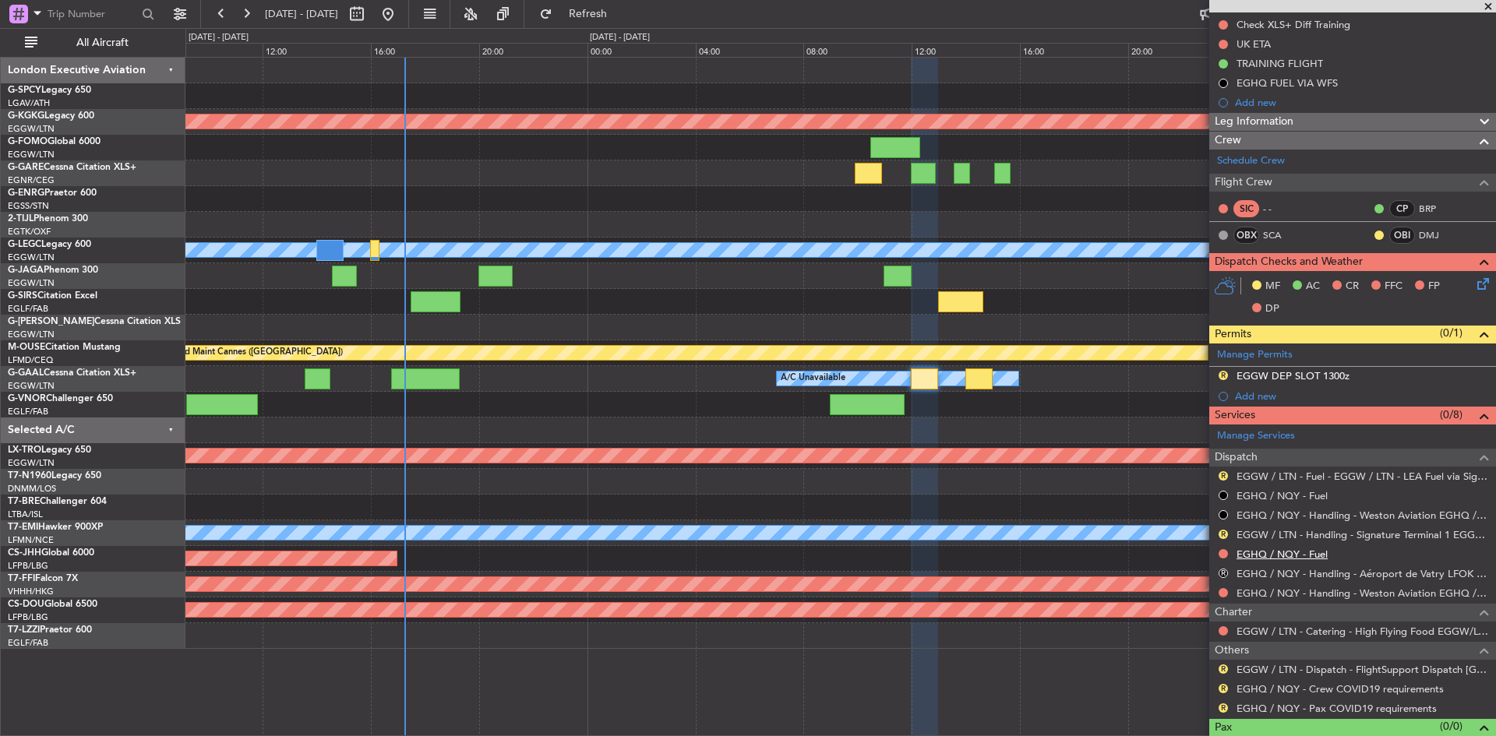
click at [1314, 554] on link "EGHQ / NQY - Fuel" at bounding box center [1281, 554] width 91 height 13
click at [619, 12] on span "Refresh" at bounding box center [587, 14] width 65 height 11
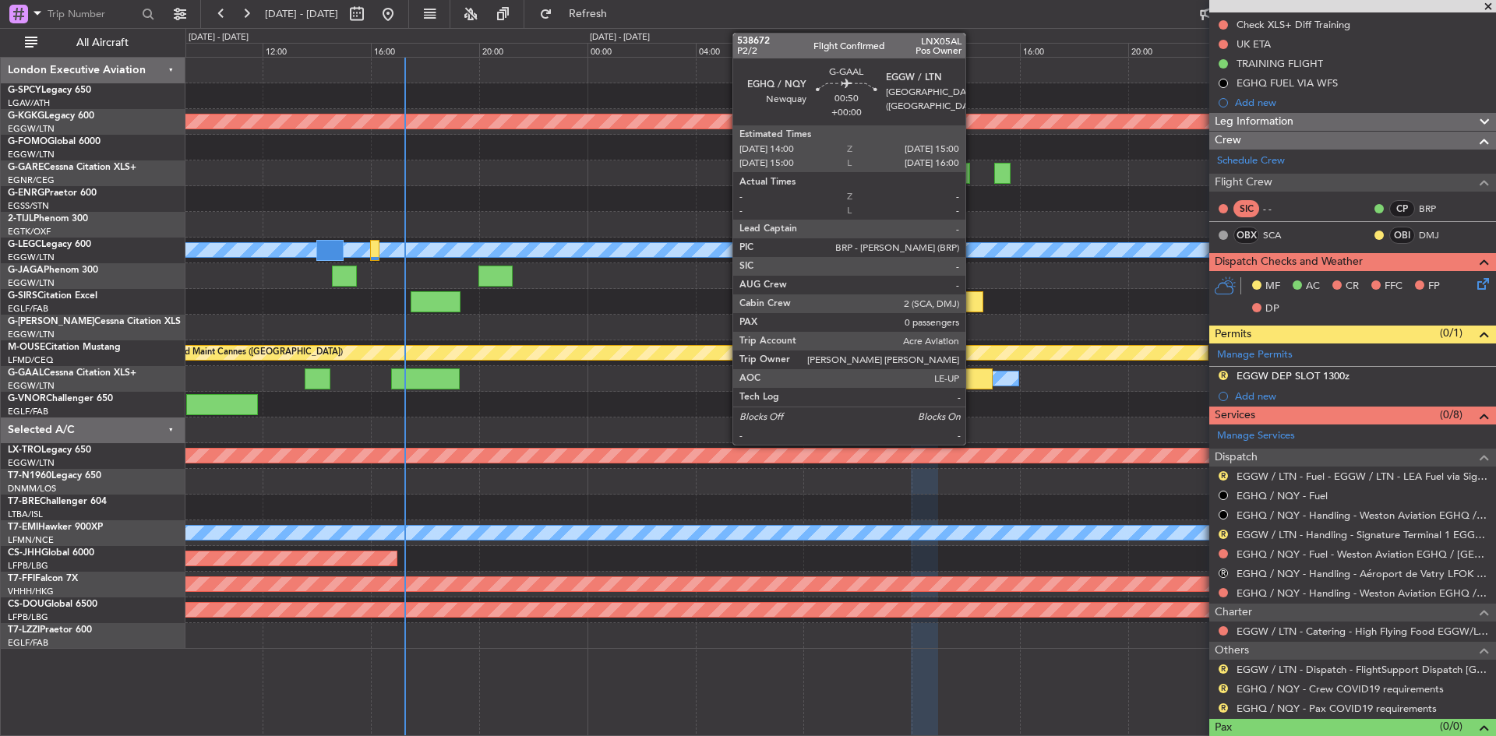
click at [972, 375] on div at bounding box center [978, 378] width 27 height 21
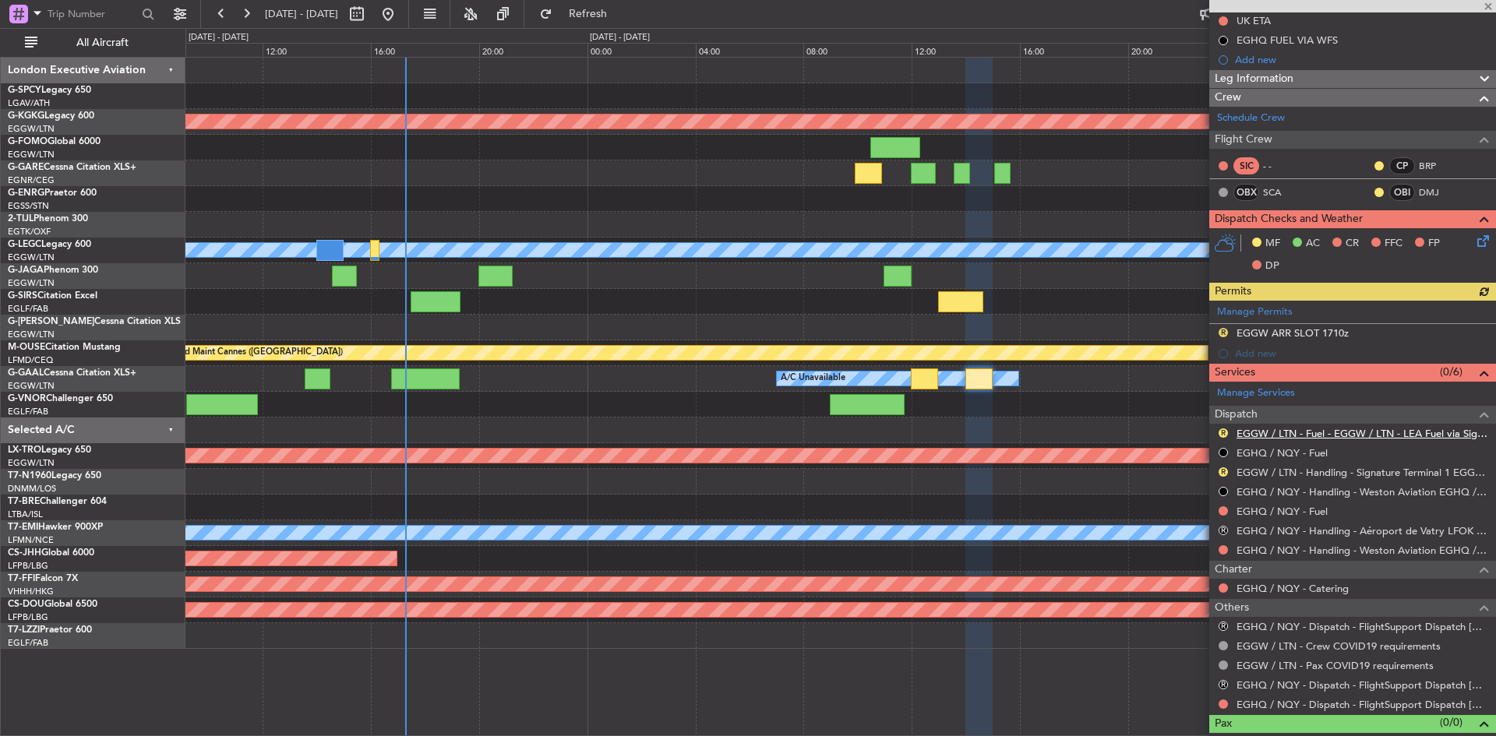
scroll to position [223, 0]
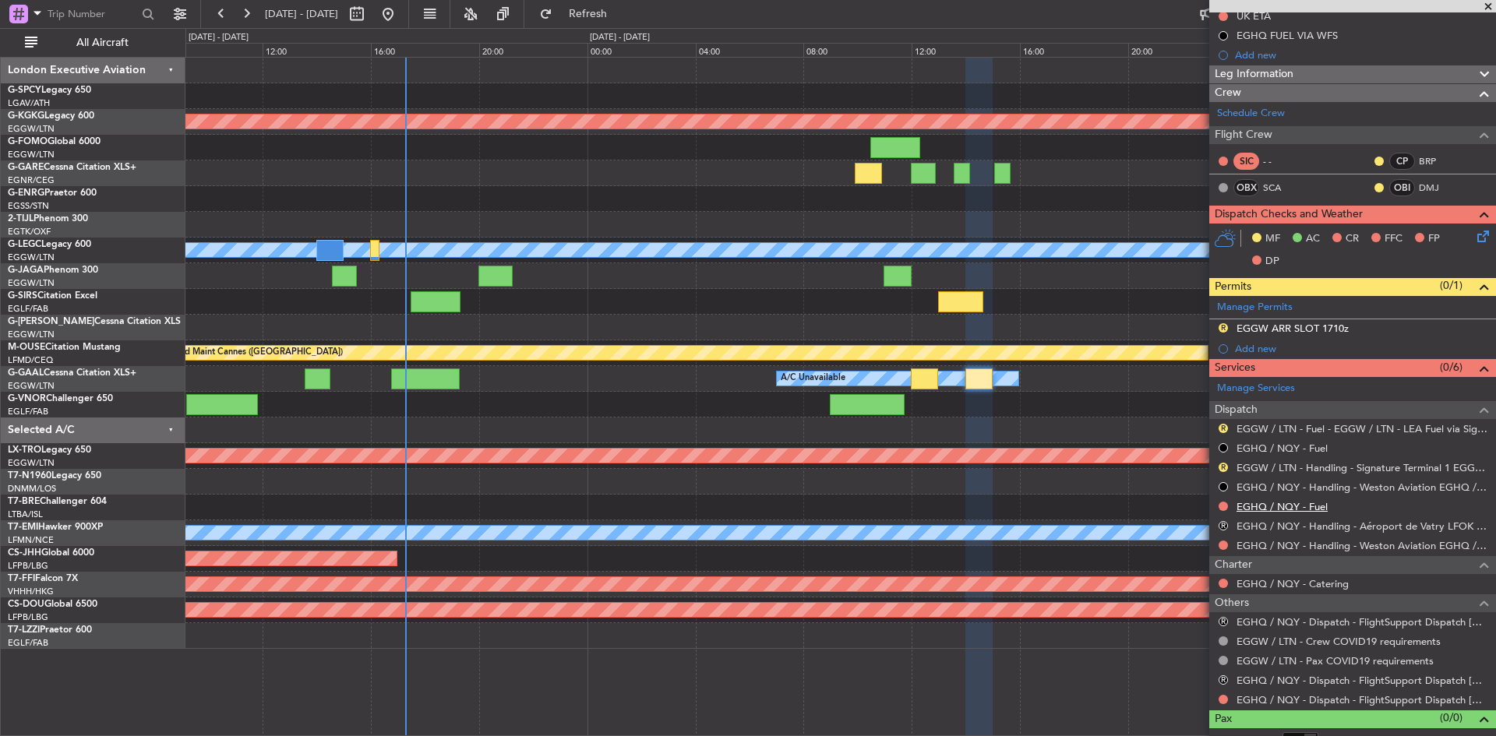
click at [1300, 500] on link "EGHQ / NQY - Fuel" at bounding box center [1281, 506] width 91 height 13
click at [621, 10] on span "Refresh" at bounding box center [587, 14] width 65 height 11
click at [1405, 699] on link "EGHQ / NQY - Dispatch - FlightSupport Dispatch [GEOGRAPHIC_DATA]" at bounding box center [1362, 699] width 252 height 13
click at [621, 16] on span "Refresh" at bounding box center [587, 14] width 65 height 11
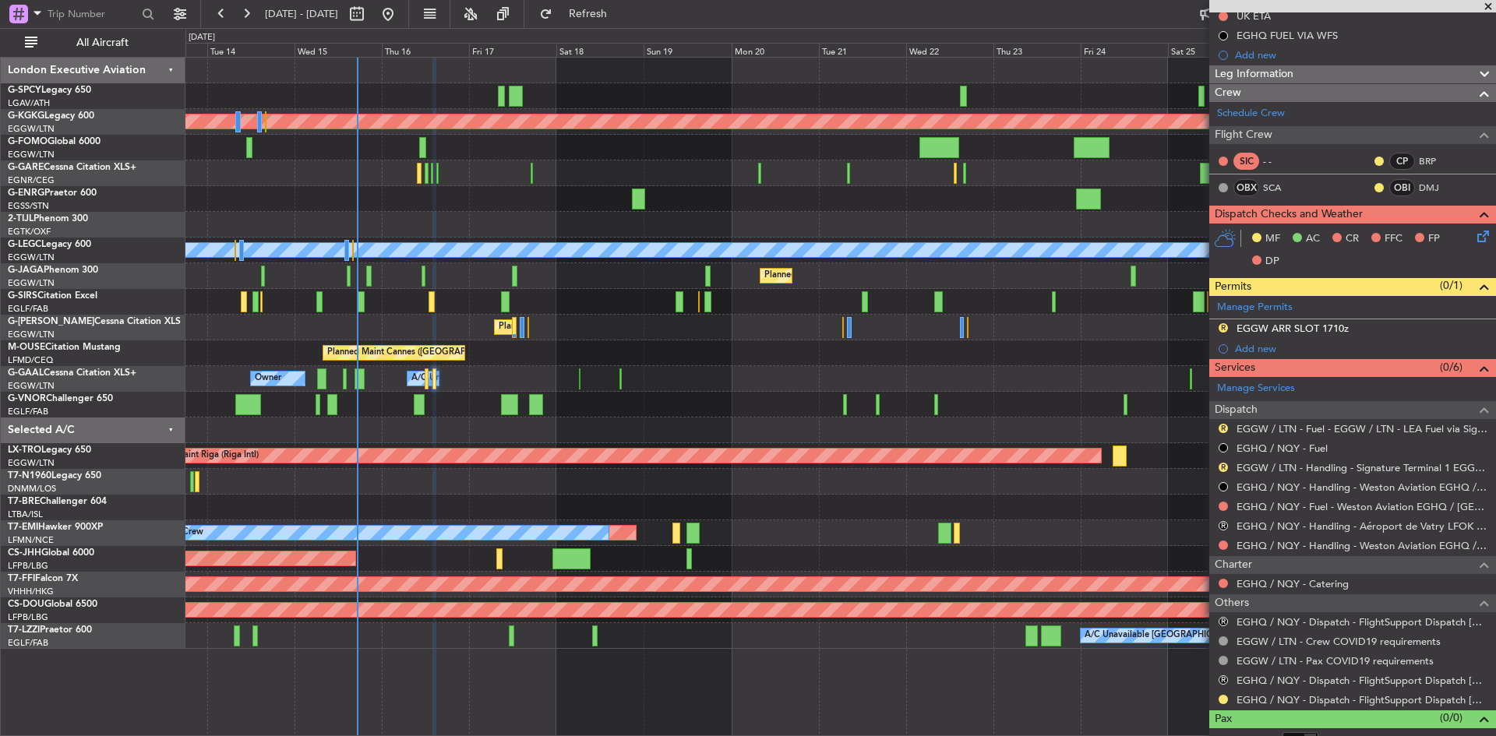
click at [423, 163] on div "Planned Maint Athens ([PERSON_NAME] Intl) Planned Maint [GEOGRAPHIC_DATA] ([GEO…" at bounding box center [839, 353] width 1309 height 591
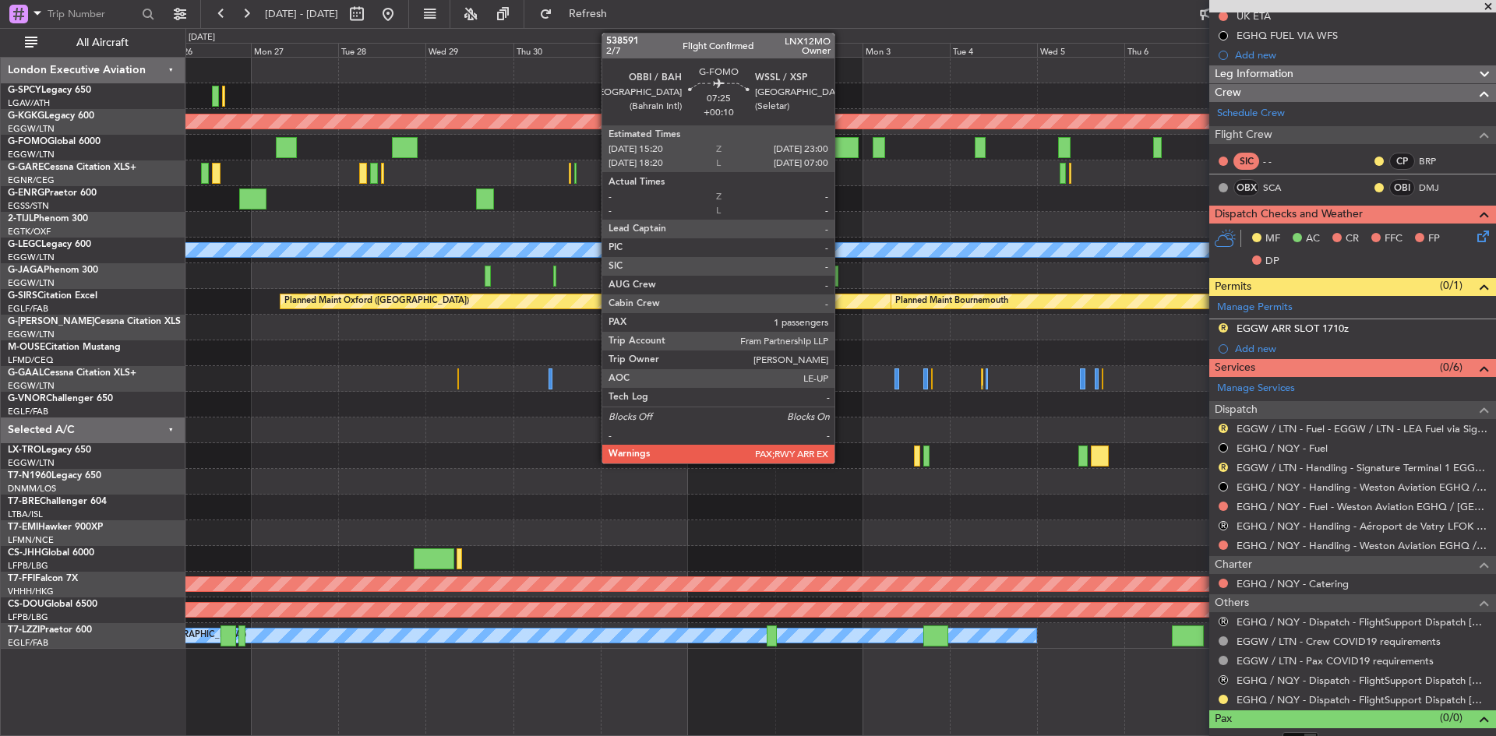
click at [841, 146] on div at bounding box center [844, 147] width 28 height 21
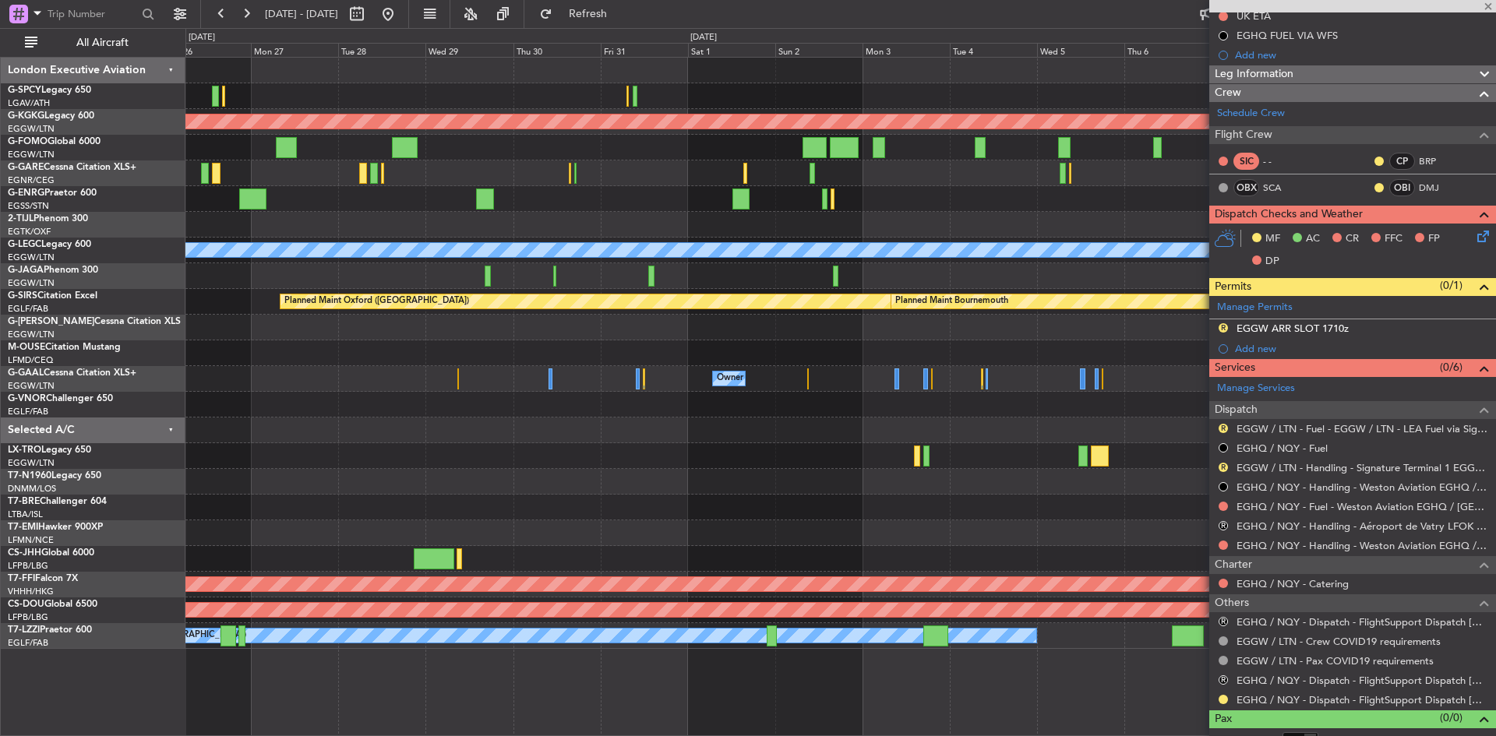
type input "+00:10"
type input "1"
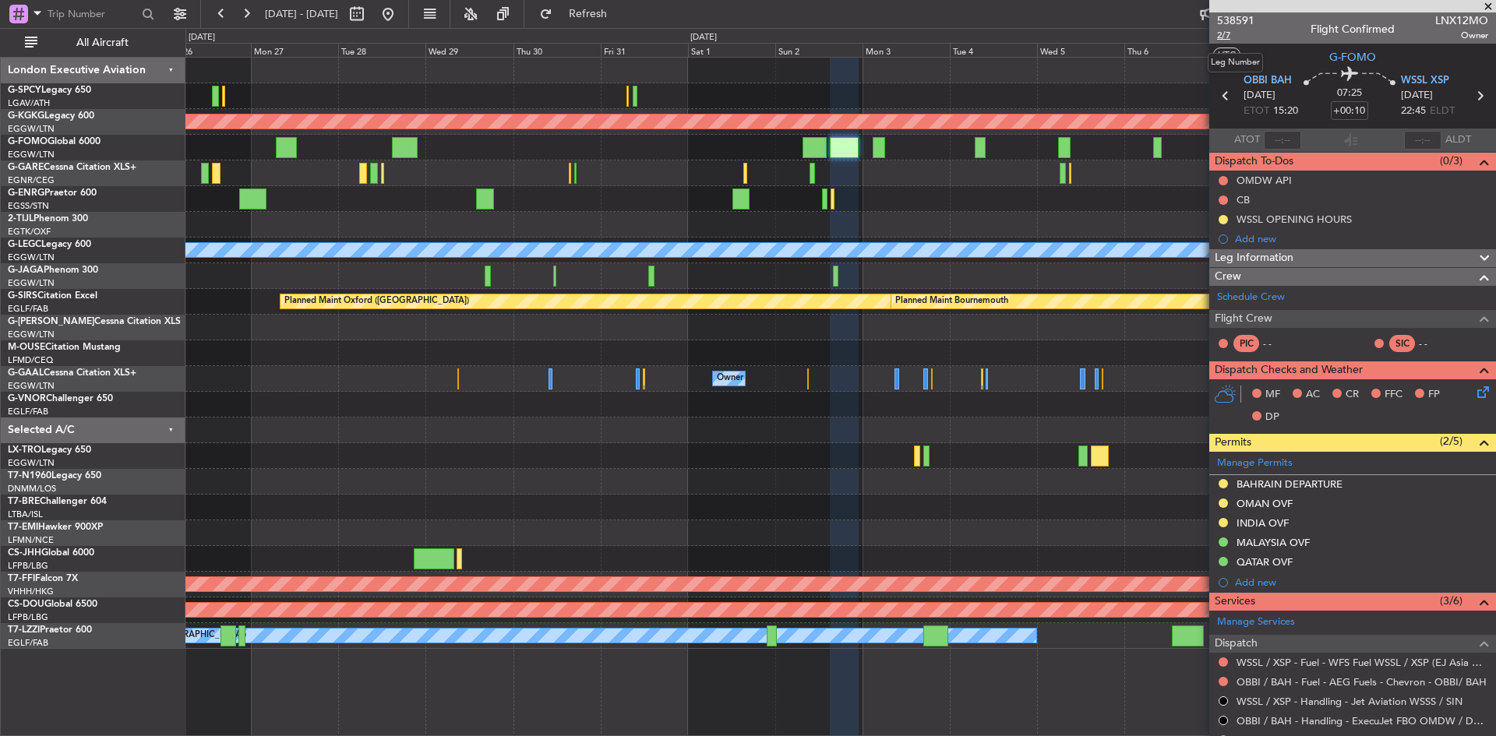
click at [1228, 34] on span "2/7" at bounding box center [1235, 35] width 37 height 13
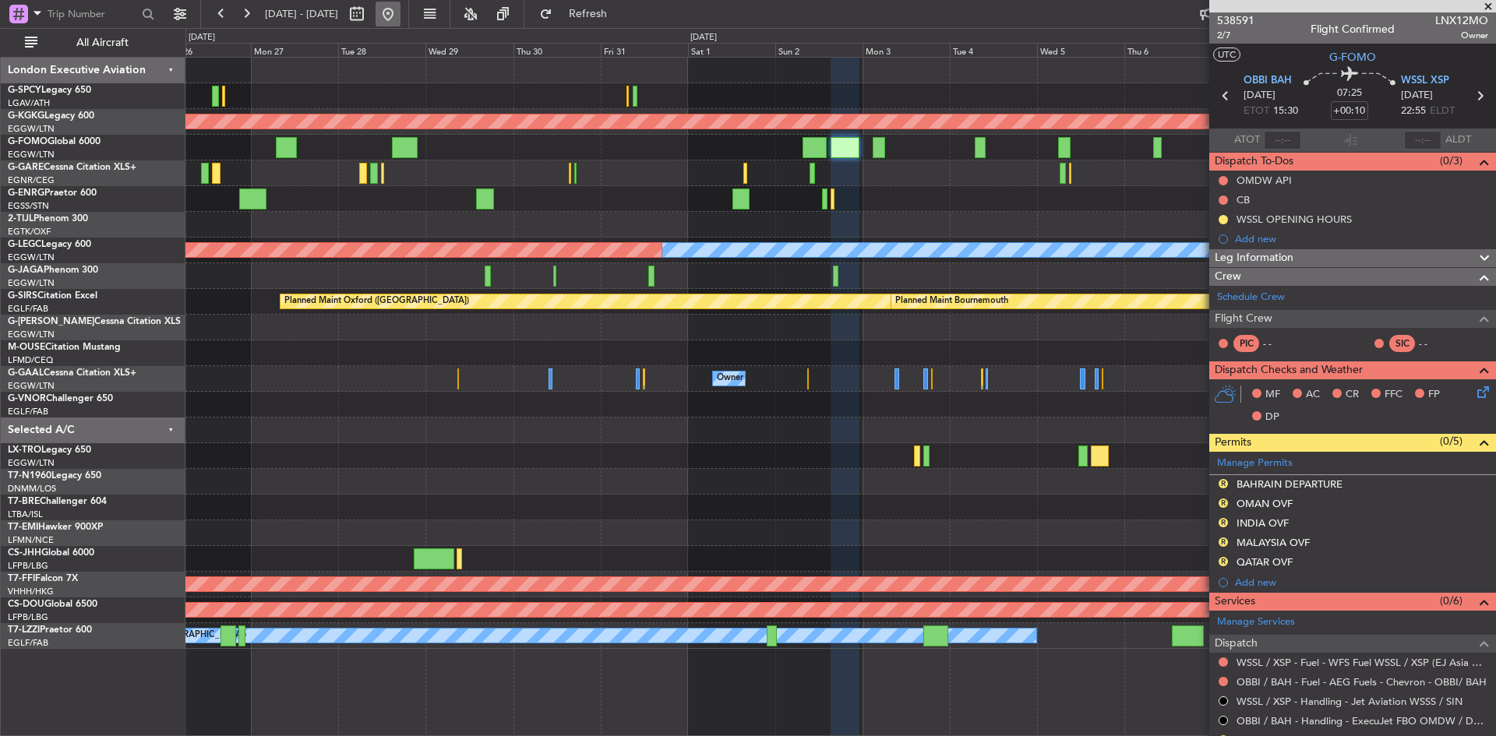
click at [400, 10] on button at bounding box center [387, 14] width 25 height 25
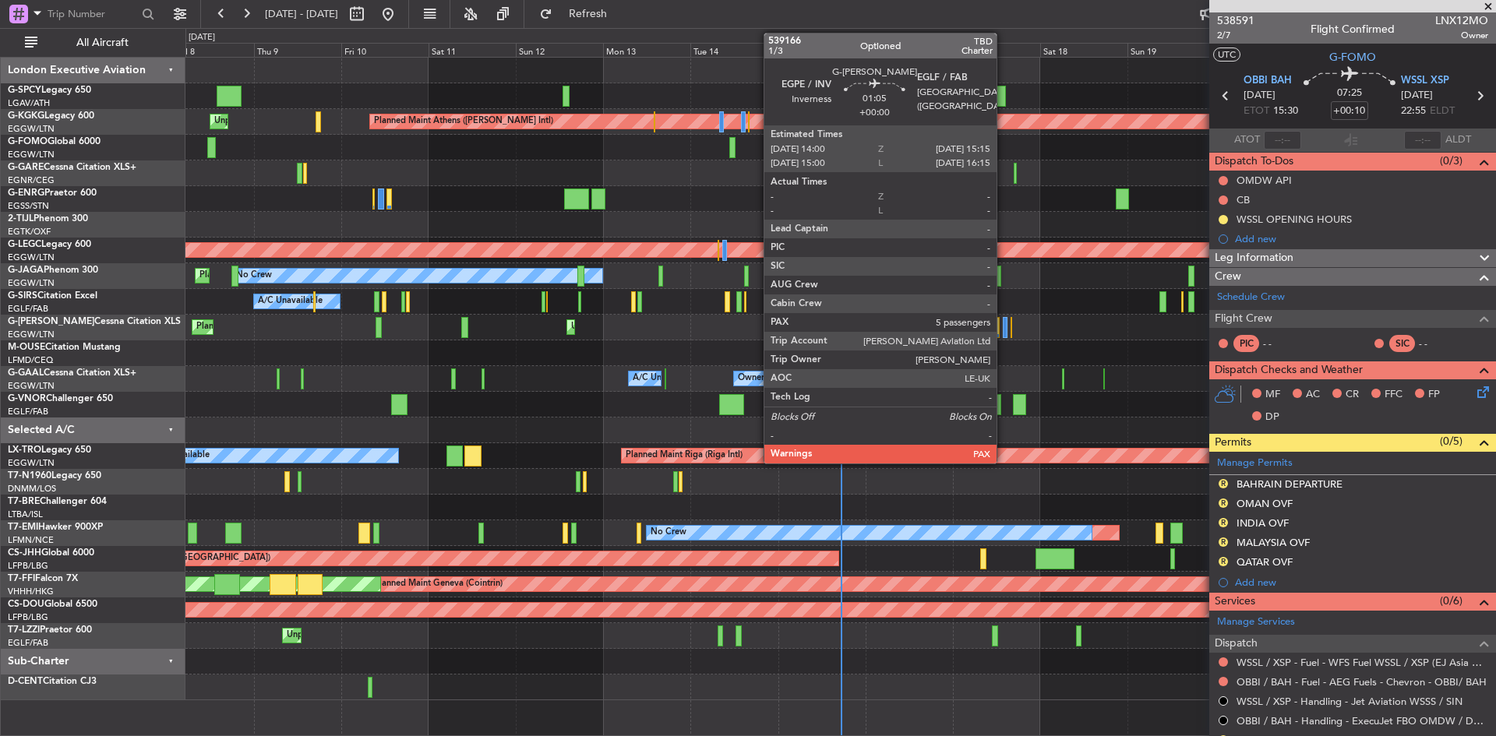
click at [1003, 329] on div at bounding box center [1004, 327] width 5 height 21
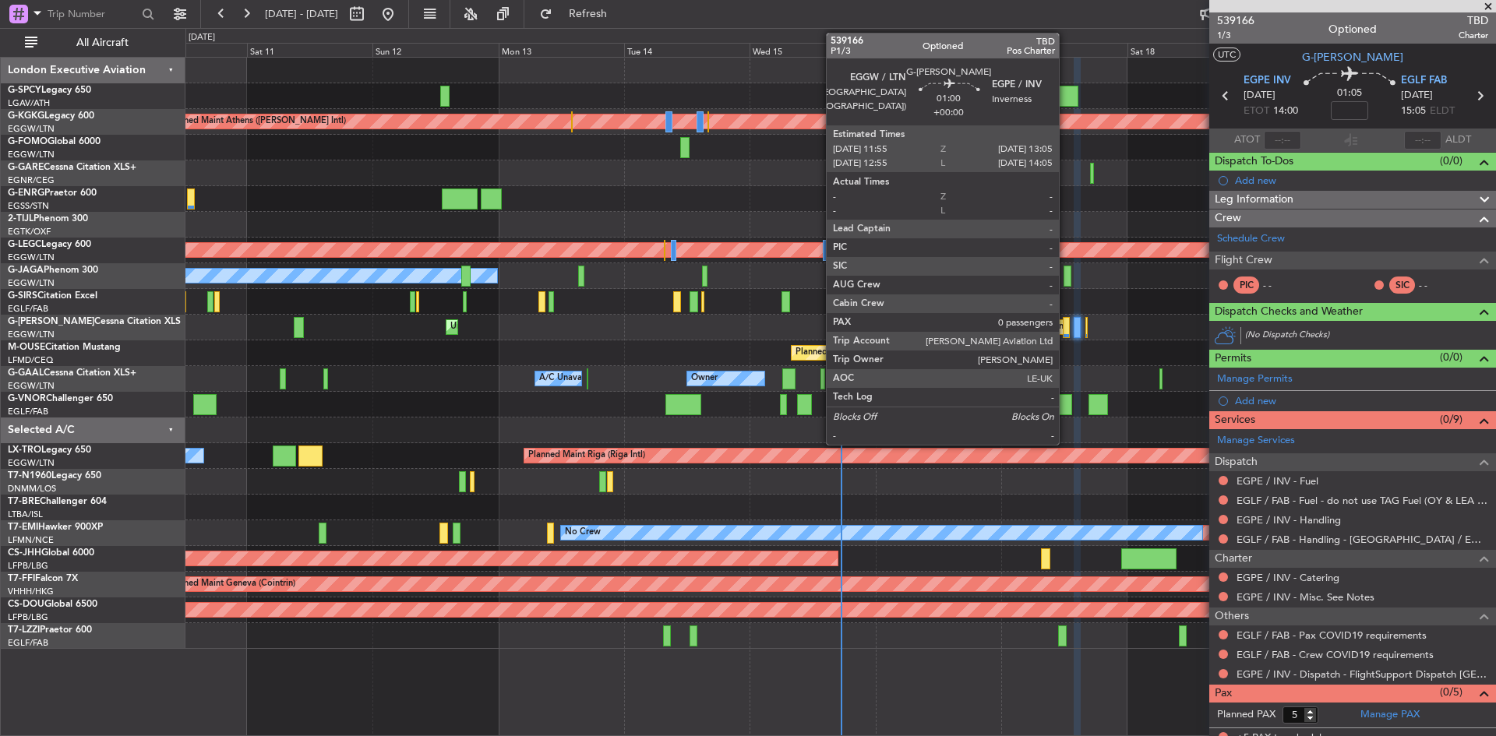
click at [1066, 328] on div at bounding box center [1065, 327] width 6 height 21
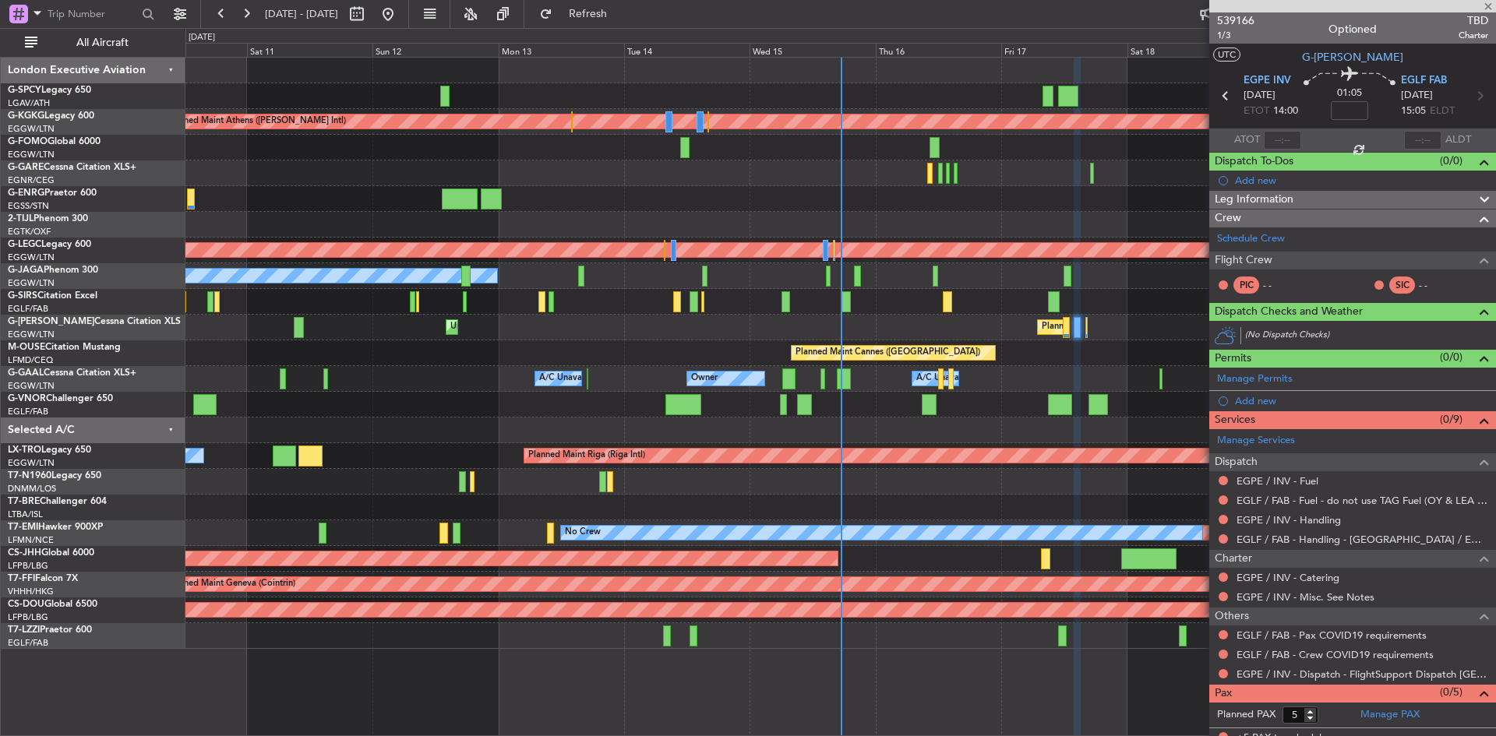
type input "0"
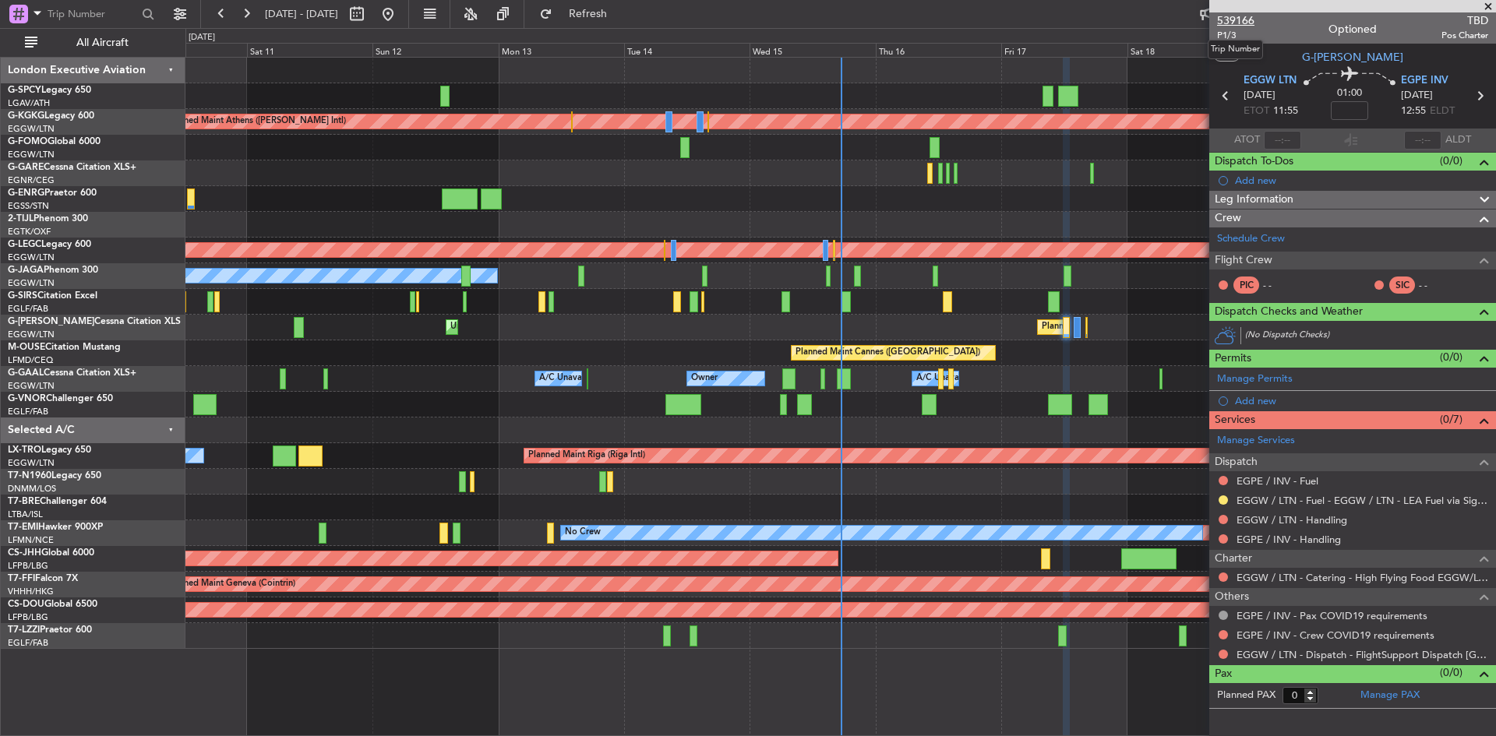
click at [1234, 23] on span "539166" at bounding box center [1235, 20] width 37 height 16
click at [621, 19] on span "Refresh" at bounding box center [587, 14] width 65 height 11
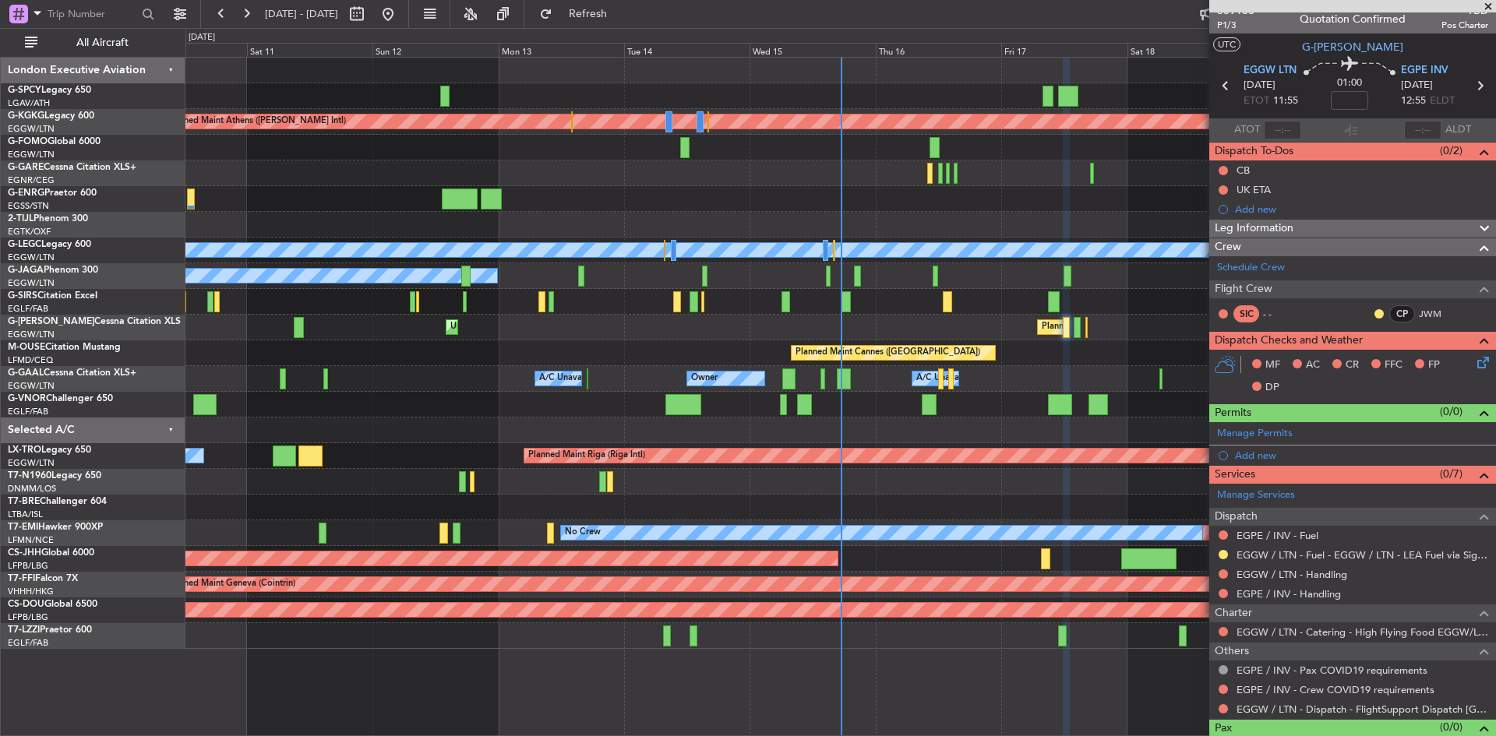
scroll to position [37, 0]
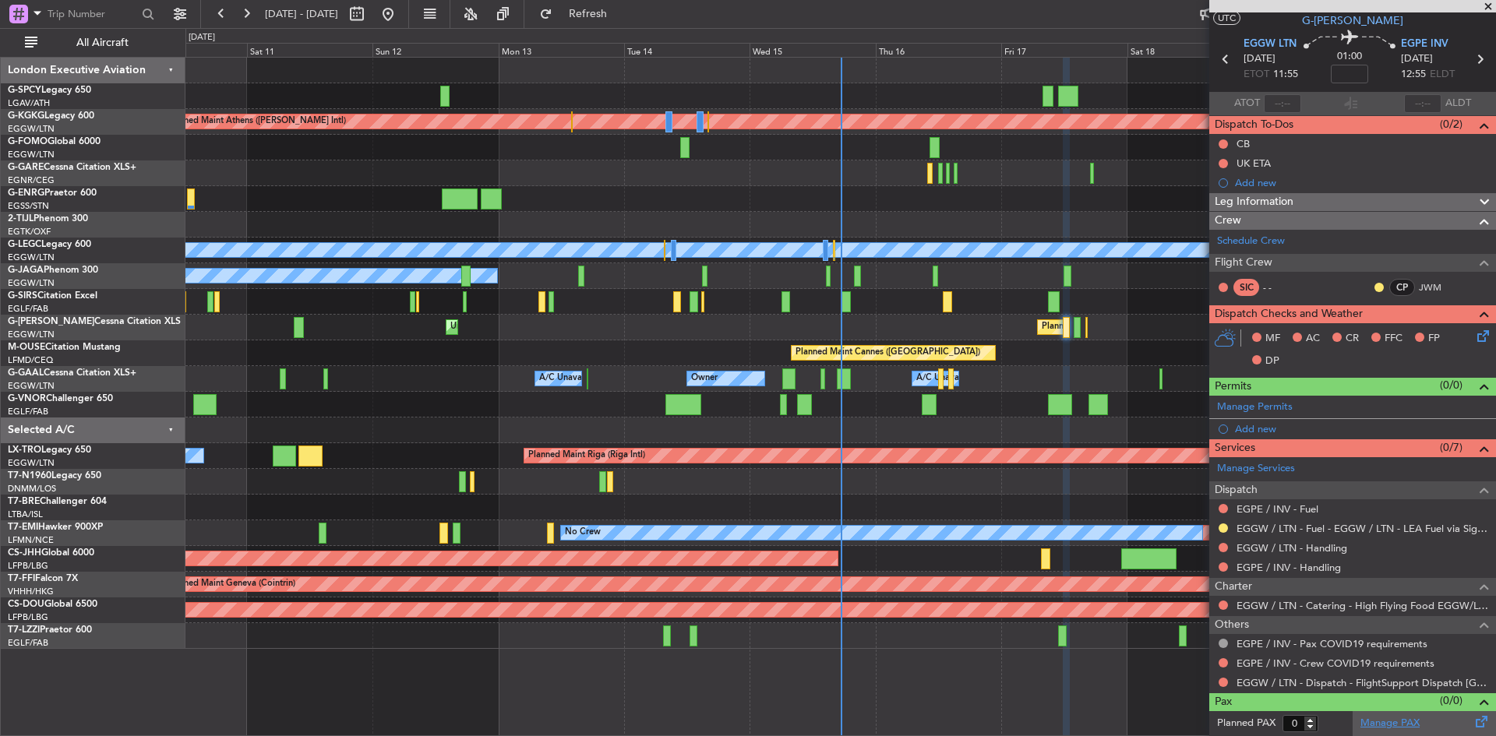
click at [1401, 728] on link "Manage PAX" at bounding box center [1389, 724] width 59 height 16
click at [610, 16] on span "Refresh" at bounding box center [587, 14] width 65 height 11
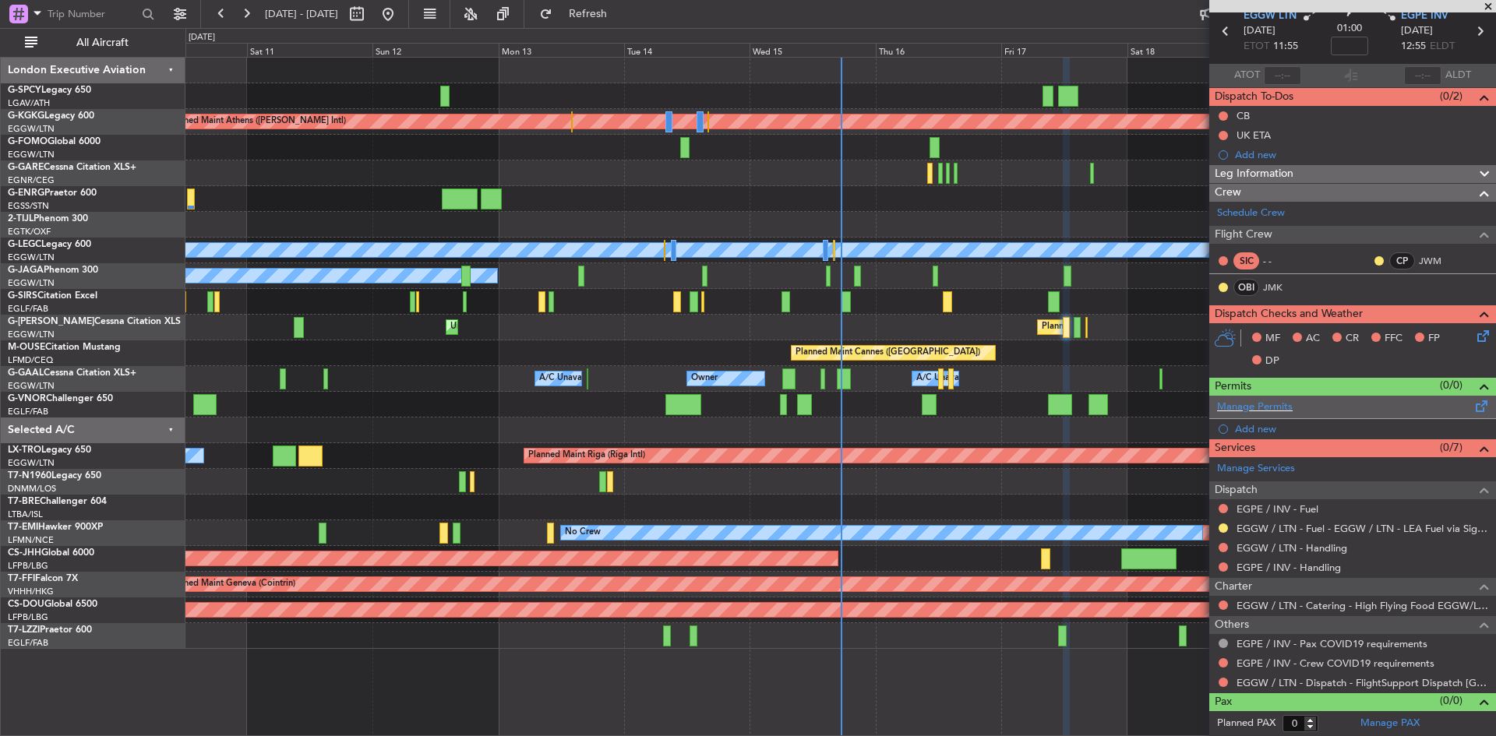
scroll to position [0, 0]
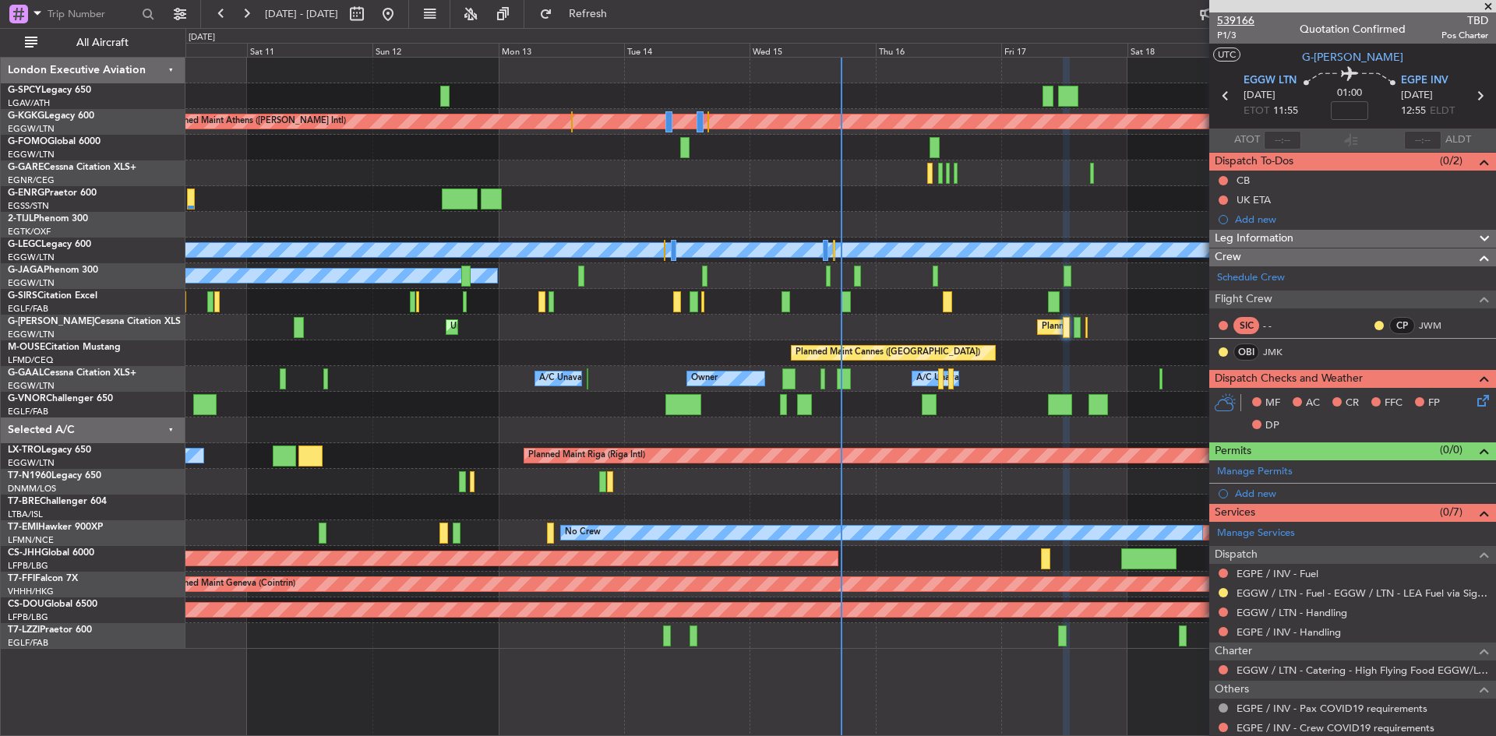
click at [1228, 19] on span "539166" at bounding box center [1235, 20] width 37 height 16
click at [621, 15] on span "Refresh" at bounding box center [587, 14] width 65 height 11
click at [1228, 22] on span "539166" at bounding box center [1235, 20] width 37 height 16
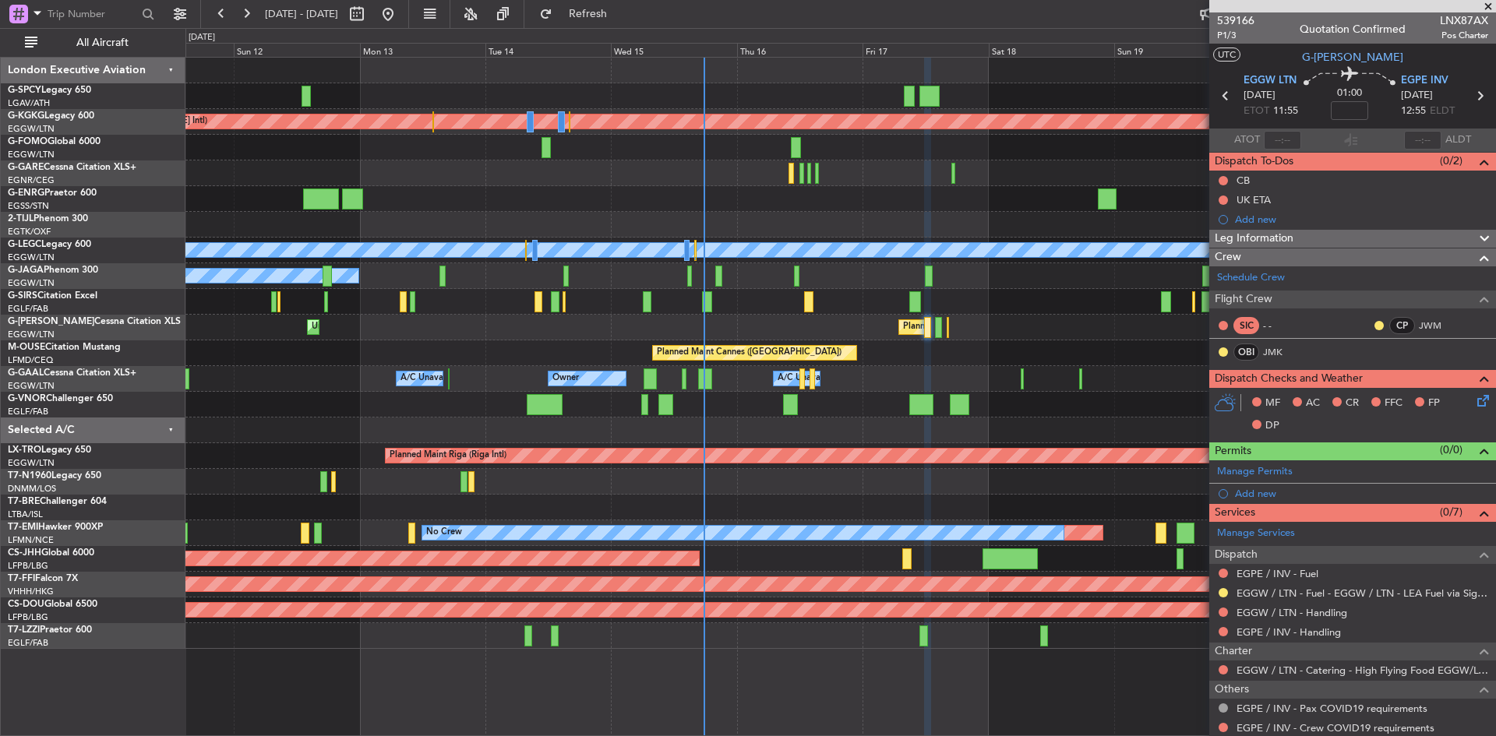
click at [686, 290] on div "A/C Unavailable" at bounding box center [839, 302] width 1309 height 26
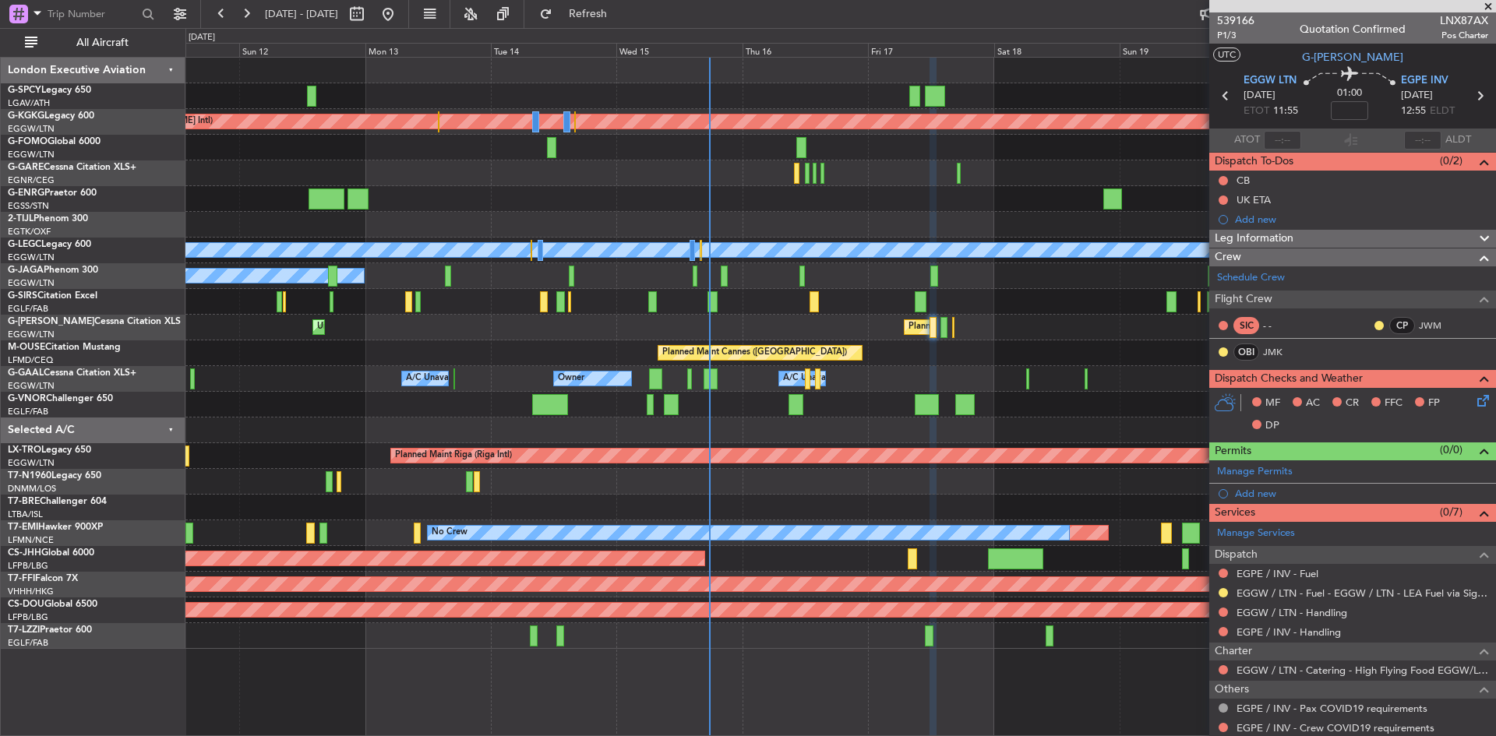
click at [901, 144] on div "Planned Maint Athens ([PERSON_NAME] Intl) Planned Maint [GEOGRAPHIC_DATA] ([GEO…" at bounding box center [839, 353] width 1309 height 591
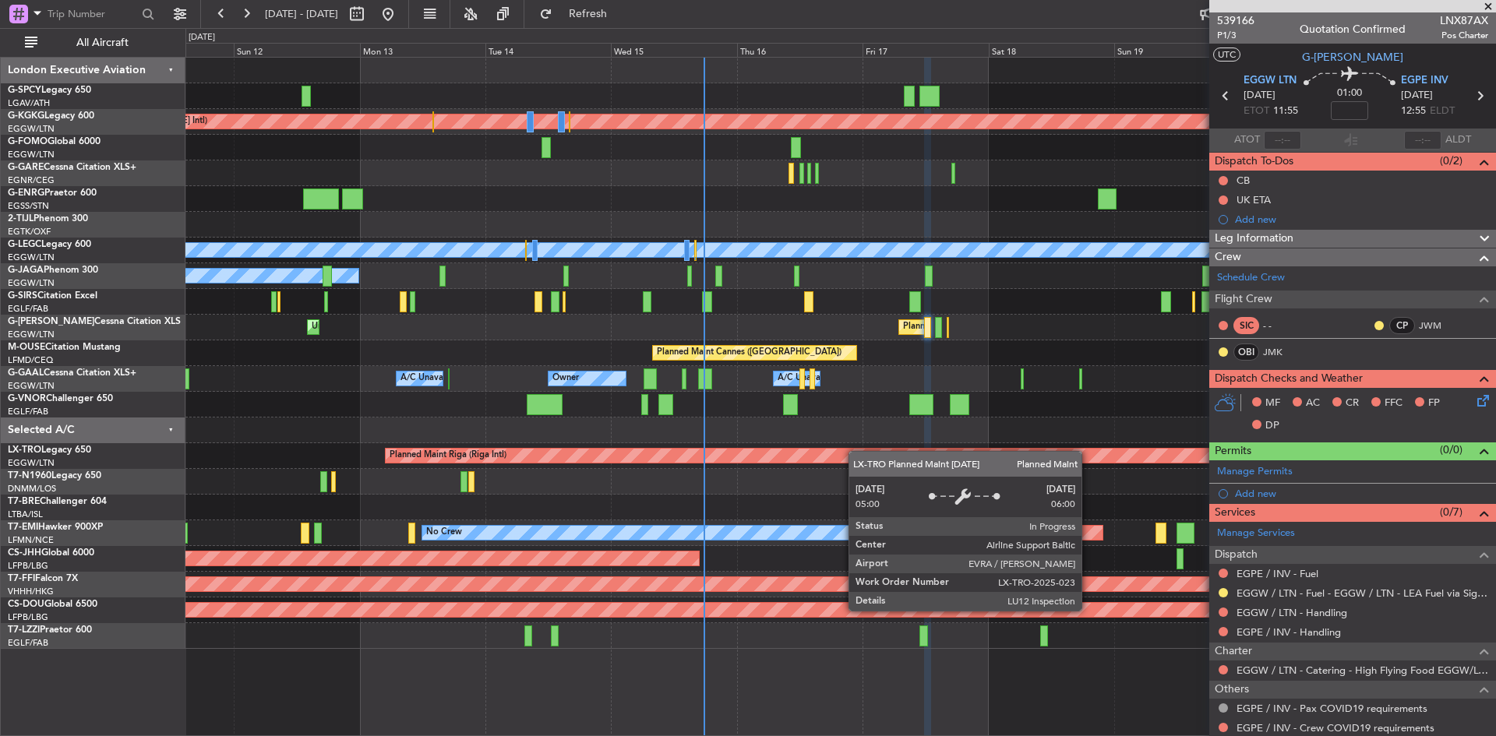
click at [856, 451] on div "Planned Maint Riga (Riga Intl) A/C Unavailable" at bounding box center [839, 456] width 1309 height 26
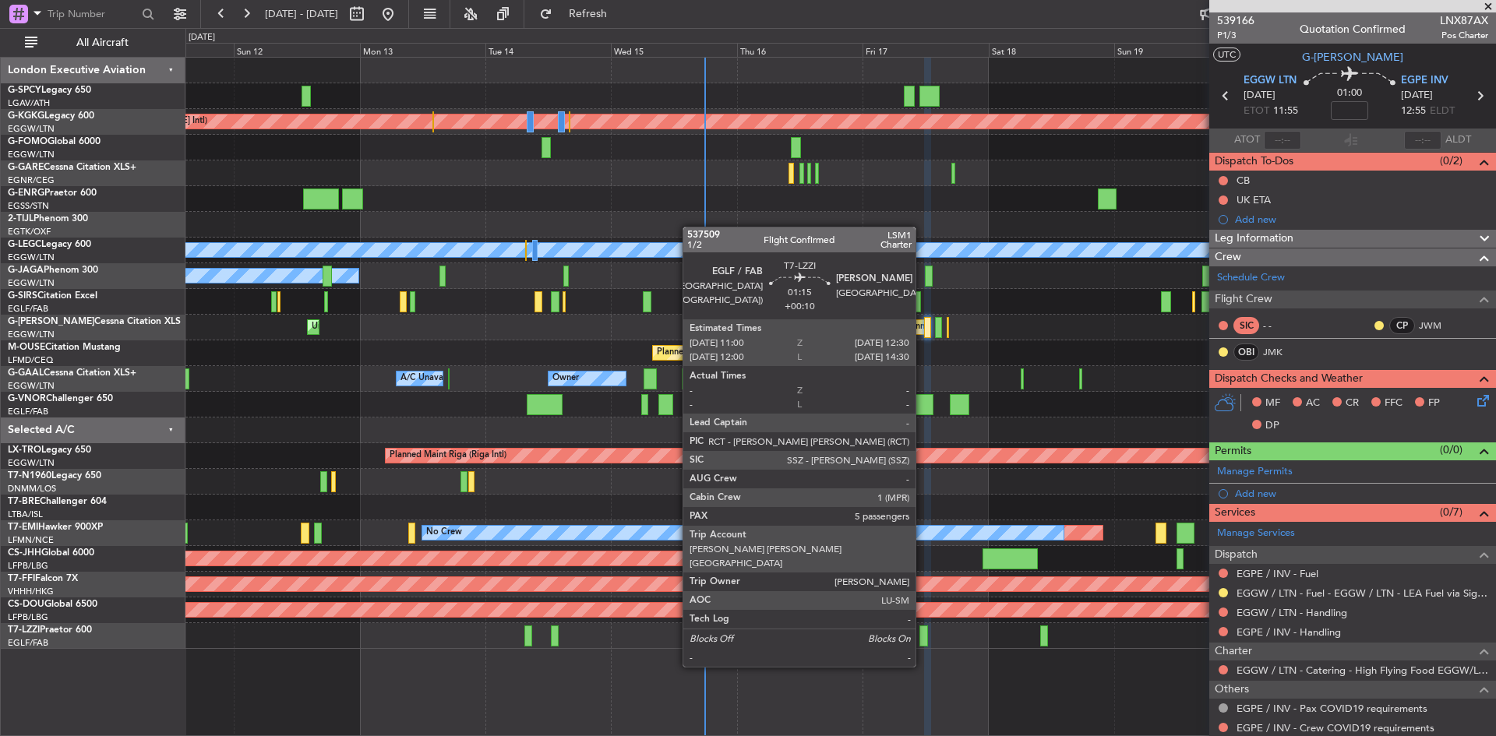
click at [922, 637] on div at bounding box center [923, 635] width 9 height 21
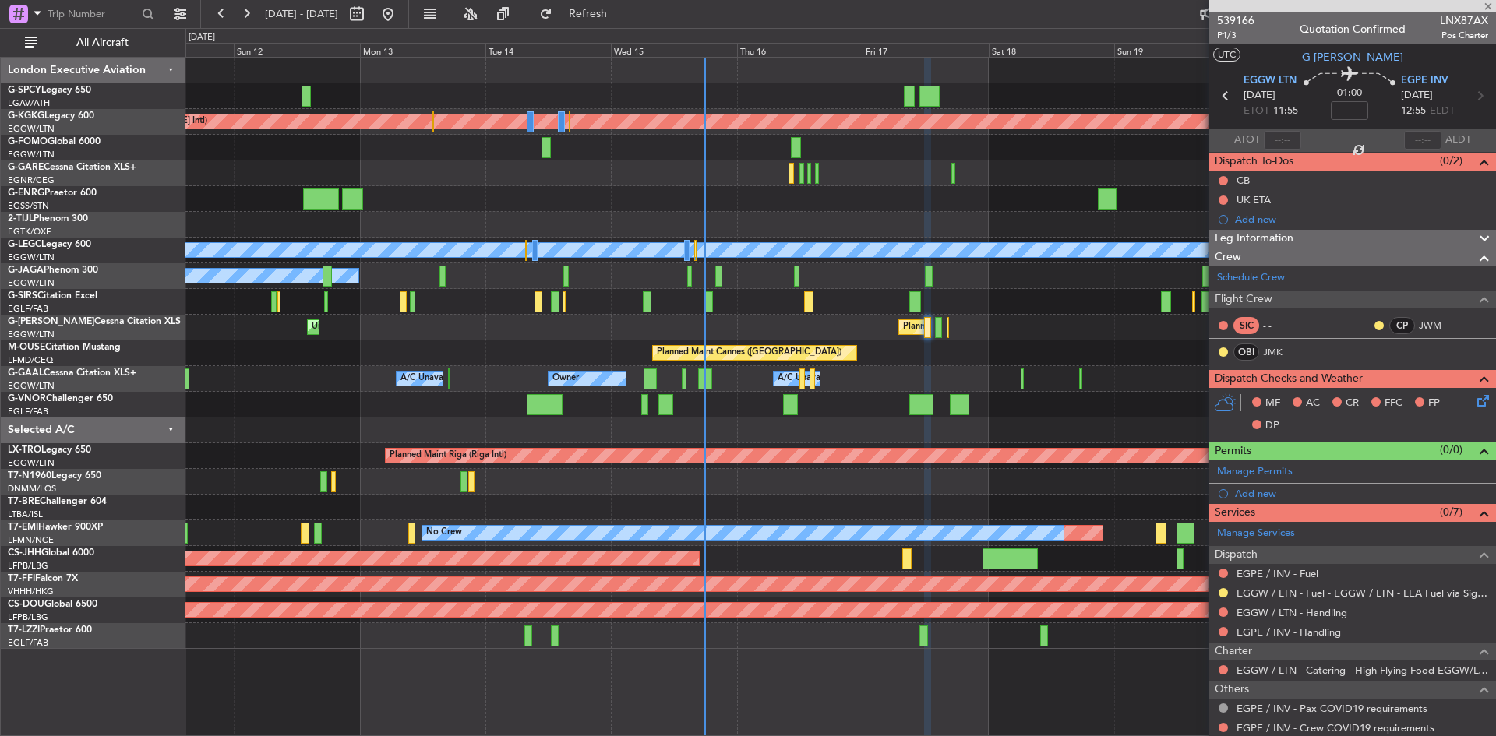
type input "+00:10"
type input "5"
